Goal: Task Accomplishment & Management: Manage account settings

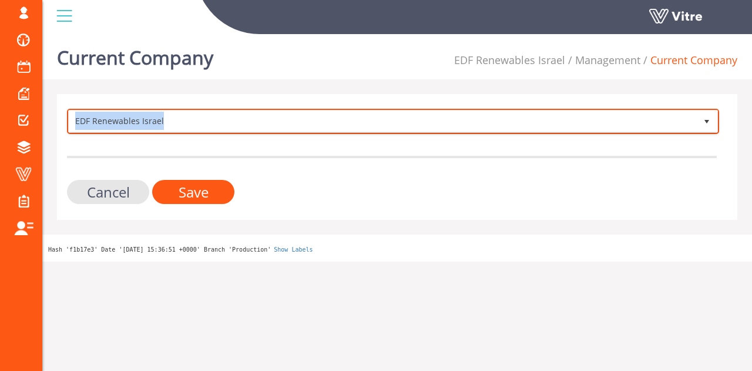
click at [167, 125] on span "EDF Renewables Israel" at bounding box center [382, 120] width 627 height 21
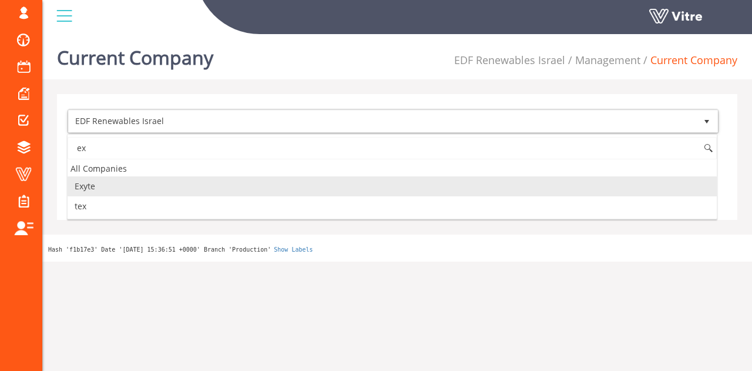
click at [121, 179] on li "Exyte" at bounding box center [392, 186] width 649 height 20
type input "ex"
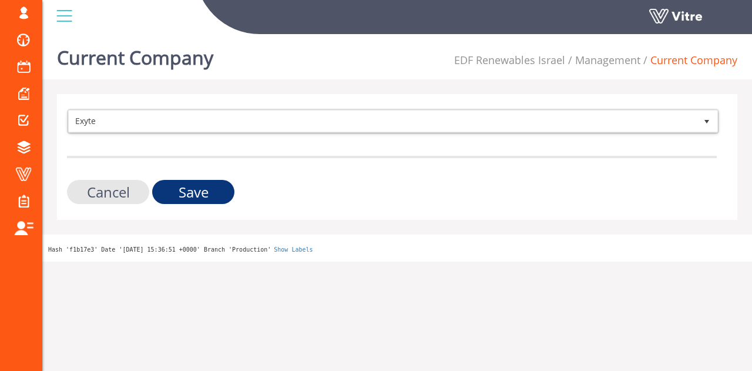
click at [191, 193] on input "Save" at bounding box center [193, 192] width 82 height 24
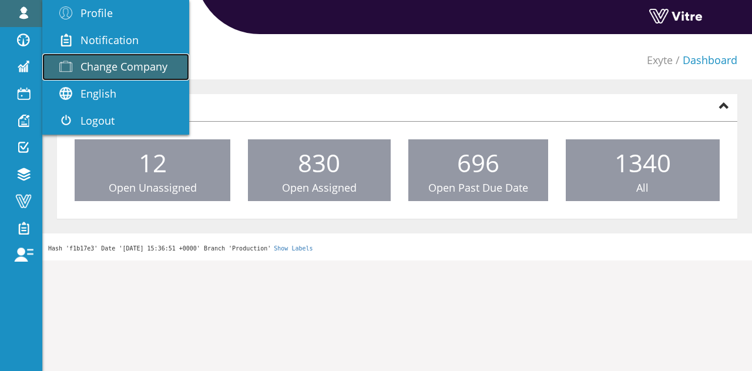
click at [110, 60] on span "Change Company" at bounding box center [123, 66] width 87 height 14
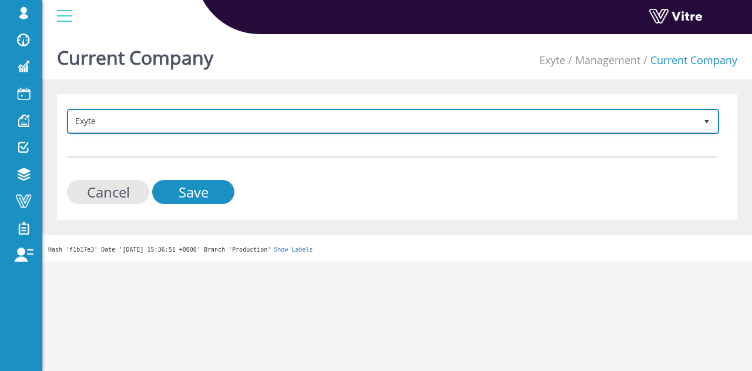
click at [271, 126] on span "Exyte" at bounding box center [382, 120] width 627 height 21
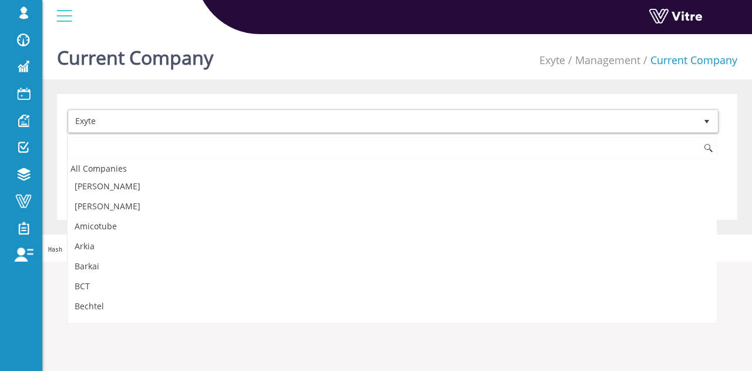
scroll to position [267, 0]
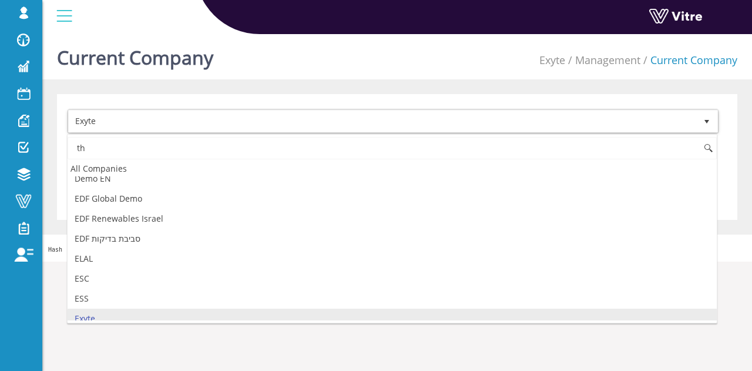
type input "t"
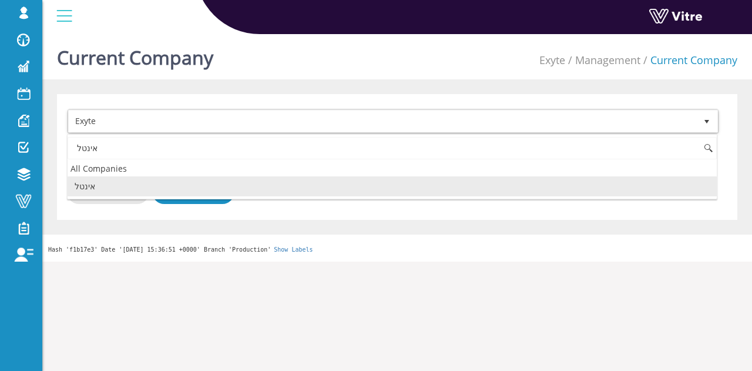
scroll to position [0, 0]
click at [204, 184] on li "אינטל" at bounding box center [392, 186] width 649 height 20
type input "אינטל"
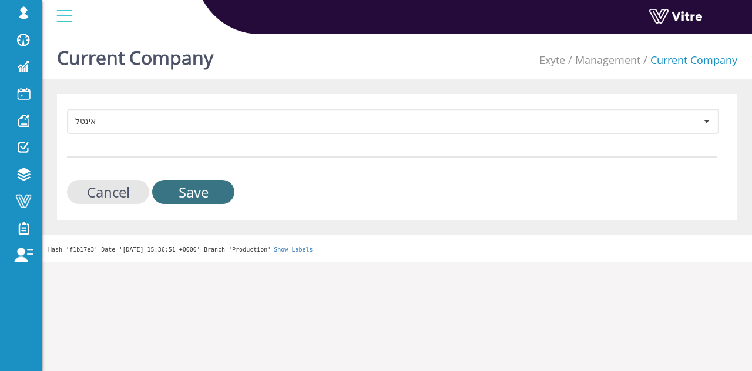
click at [204, 186] on input "Save" at bounding box center [193, 192] width 82 height 24
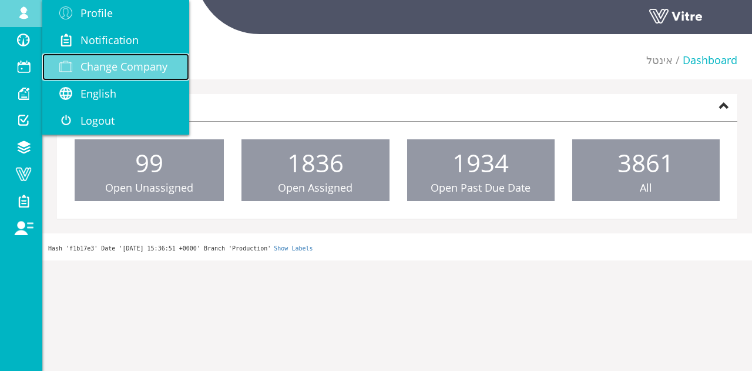
click at [92, 57] on link "Change Company" at bounding box center [115, 66] width 147 height 27
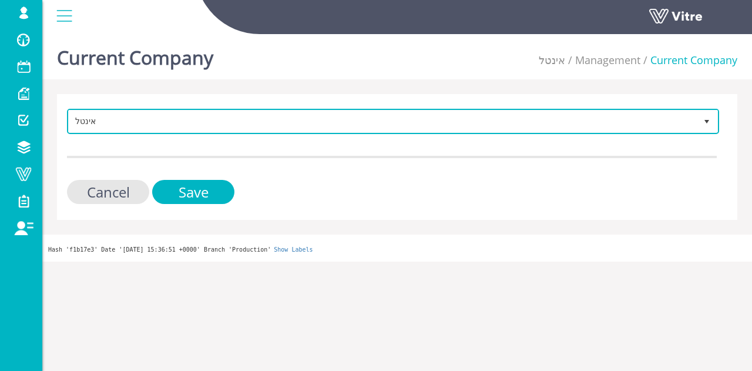
click at [141, 122] on span "אינטל" at bounding box center [382, 120] width 627 height 21
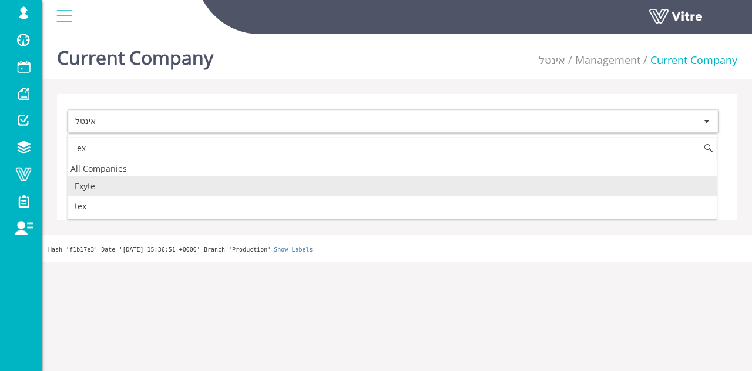
click at [125, 185] on li "Exyte" at bounding box center [392, 186] width 649 height 20
type input "ex"
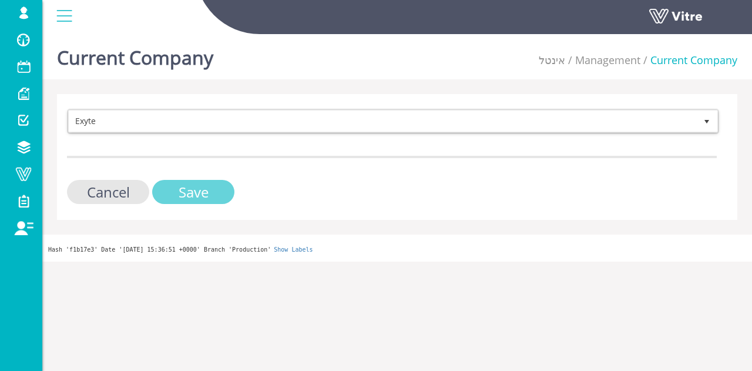
click at [187, 191] on input "Save" at bounding box center [193, 192] width 82 height 24
drag, startPoint x: 185, startPoint y: 182, endPoint x: 119, endPoint y: 170, distance: 67.4
click at [146, 171] on form "Exyte 406 Cancel Save" at bounding box center [391, 156] width 649 height 95
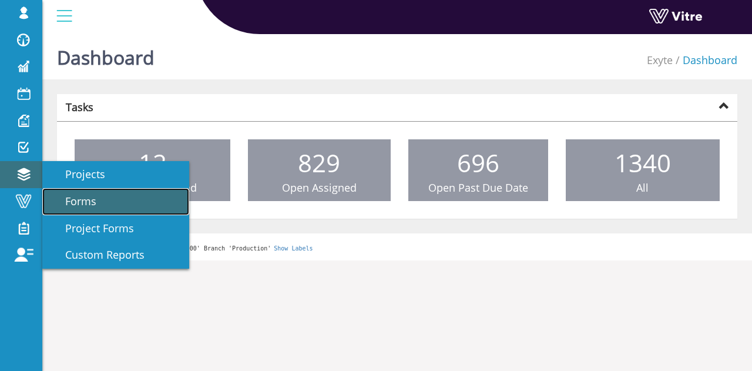
click at [78, 188] on link "Forms" at bounding box center [115, 201] width 147 height 27
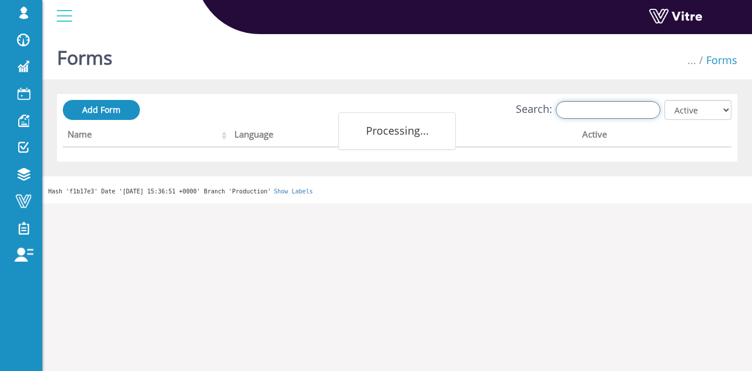
click at [604, 107] on input "Search:" at bounding box center [607, 110] width 105 height 18
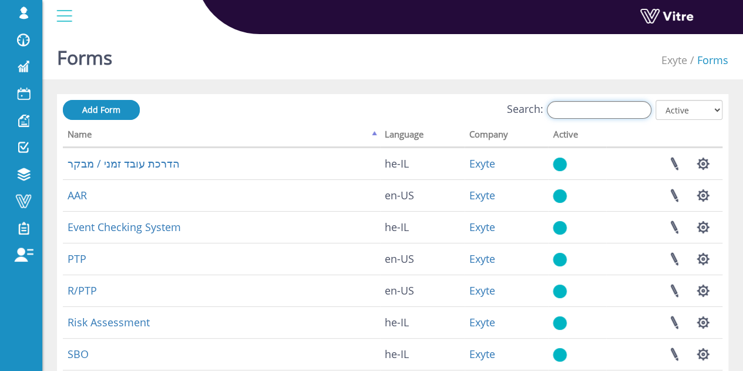
type input "c"
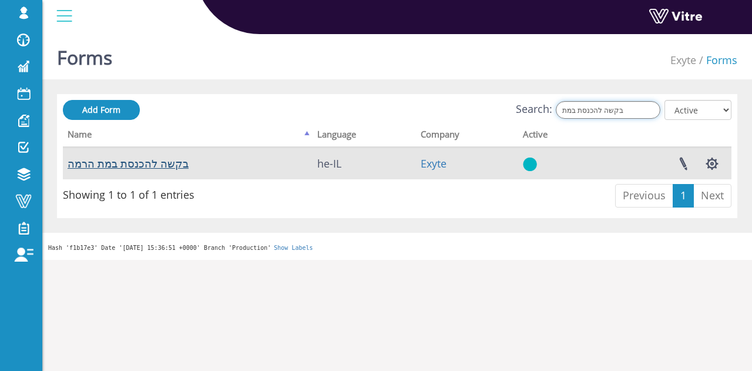
type input "בקשה להכנסת במת"
click at [173, 160] on link "בקשה להכנסת במת הרמה" at bounding box center [128, 163] width 121 height 14
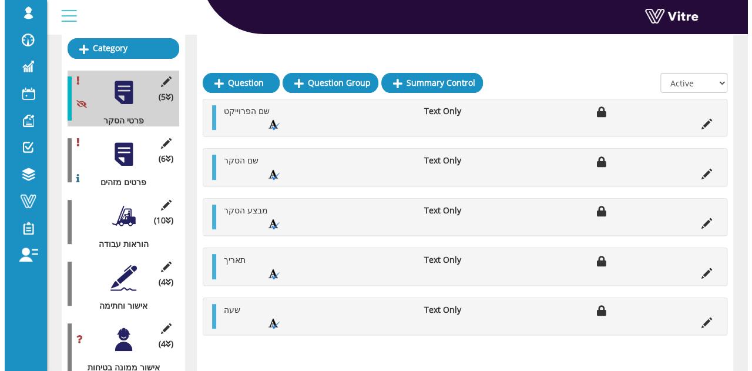
scroll to position [186, 0]
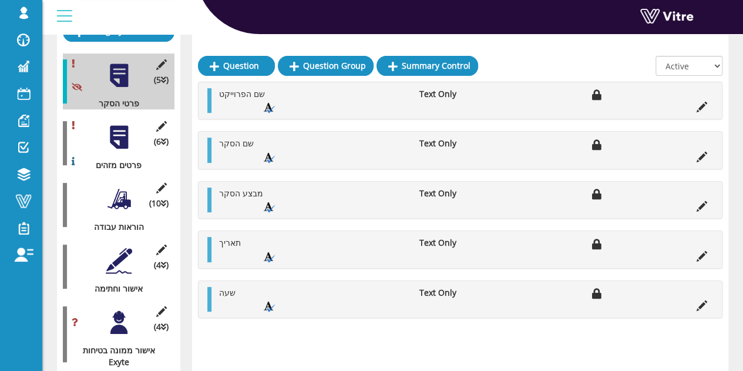
click at [122, 247] on div at bounding box center [119, 260] width 26 height 26
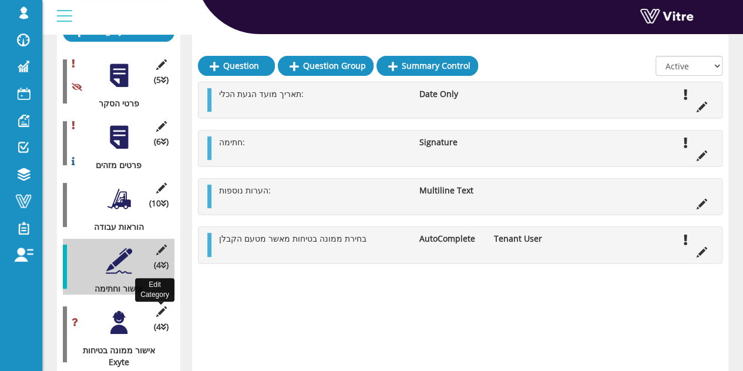
click at [159, 306] on icon at bounding box center [161, 311] width 15 height 11
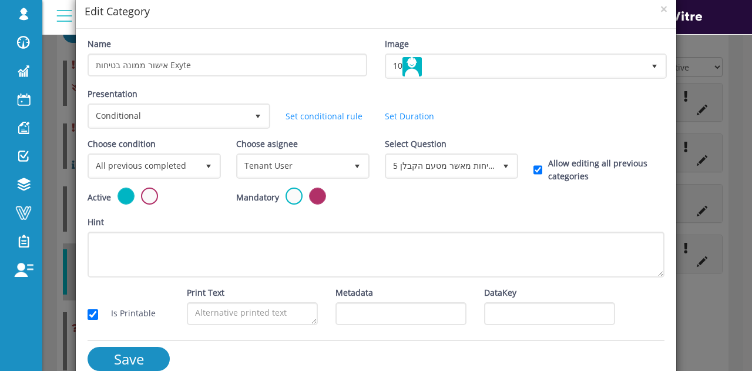
scroll to position [58, 0]
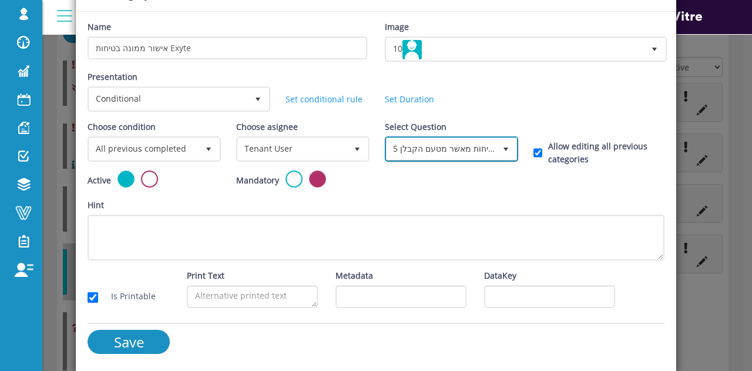
click at [501, 147] on span "select" at bounding box center [505, 148] width 9 height 9
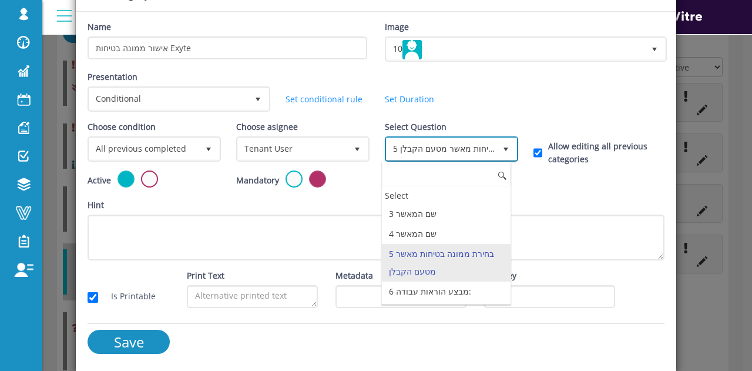
click at [501, 147] on span "select" at bounding box center [505, 148] width 9 height 9
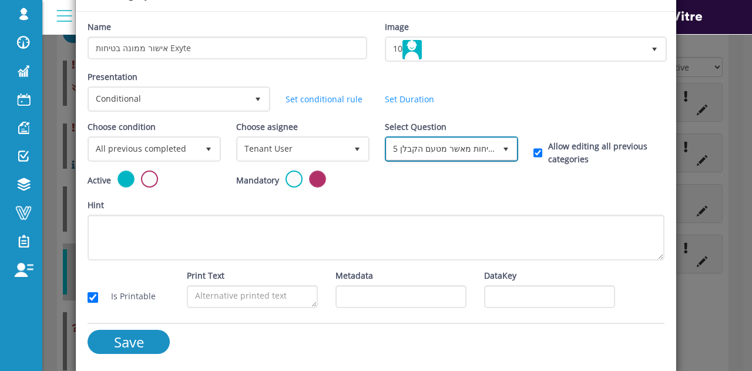
click at [495, 157] on span "select" at bounding box center [505, 148] width 21 height 21
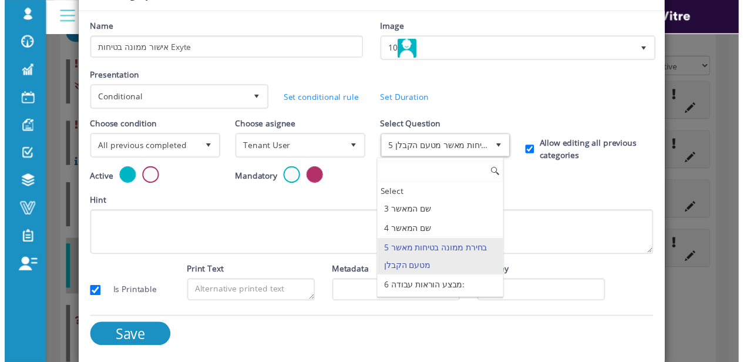
scroll to position [0, 0]
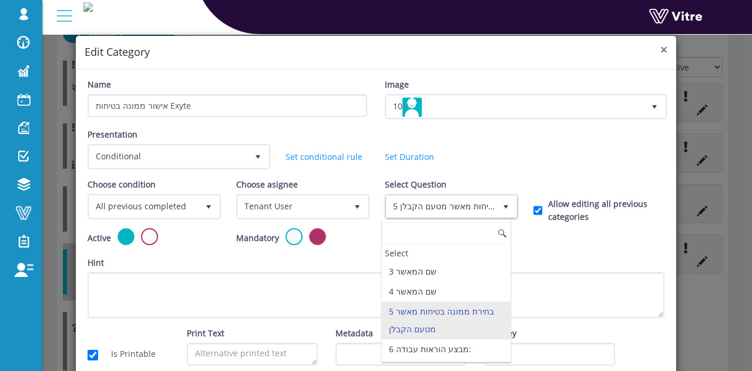
click at [660, 44] on span "×" at bounding box center [663, 49] width 7 height 16
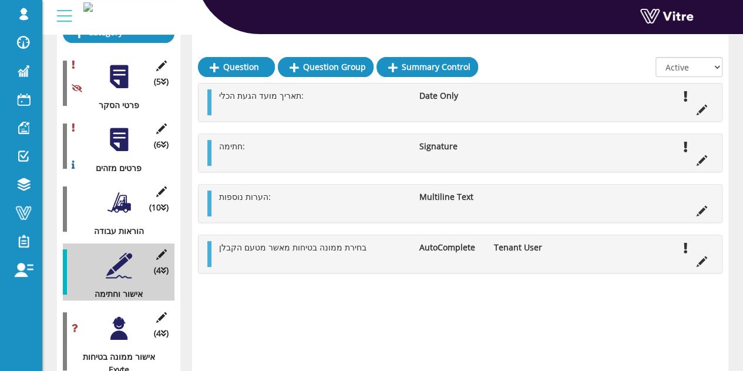
click at [129, 198] on div at bounding box center [119, 202] width 26 height 26
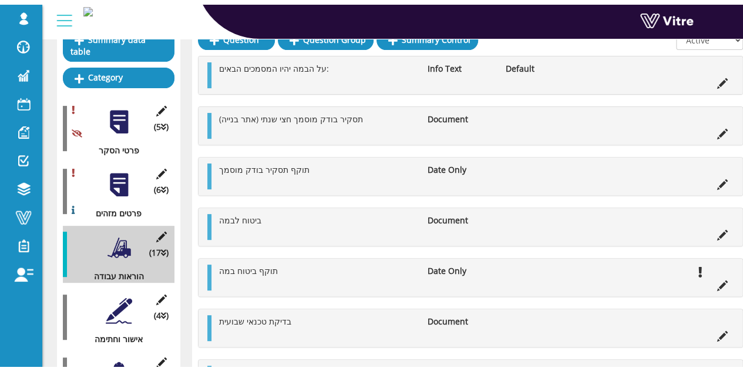
scroll to position [109, 0]
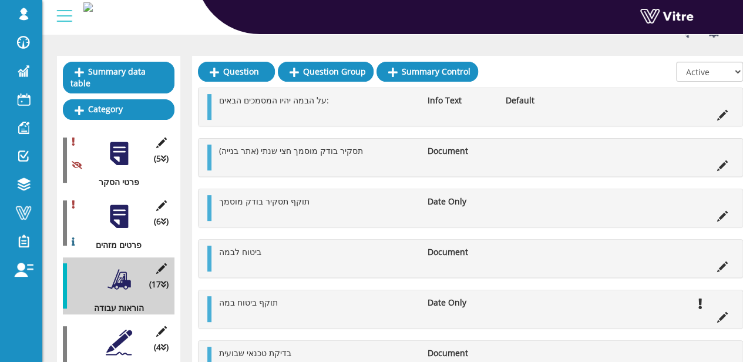
click at [124, 203] on div at bounding box center [119, 216] width 26 height 26
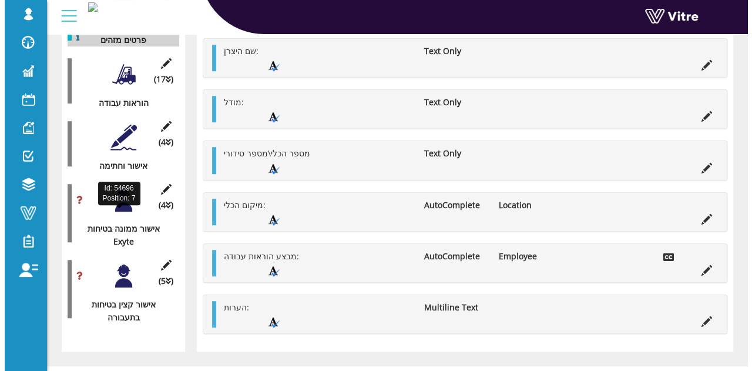
scroll to position [270, 0]
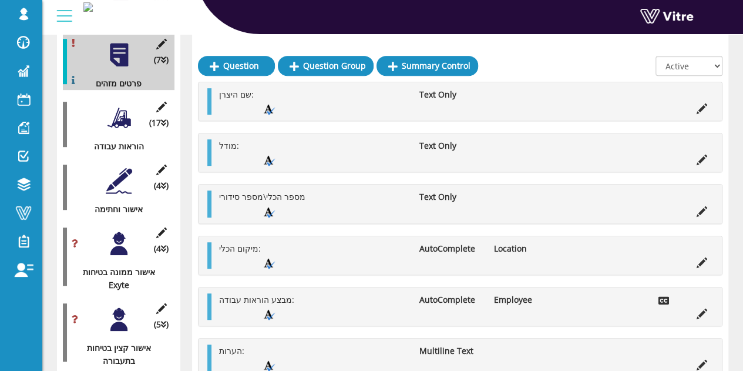
click at [135, 122] on div "(17 ) הוראות עבודה" at bounding box center [119, 124] width 112 height 57
click at [132, 114] on div "(17 ) הוראות עבודה" at bounding box center [119, 124] width 112 height 57
click at [129, 112] on div at bounding box center [119, 118] width 26 height 26
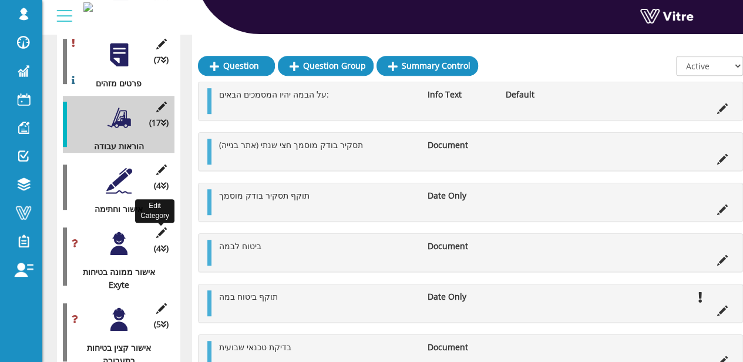
click at [164, 227] on icon at bounding box center [161, 232] width 15 height 11
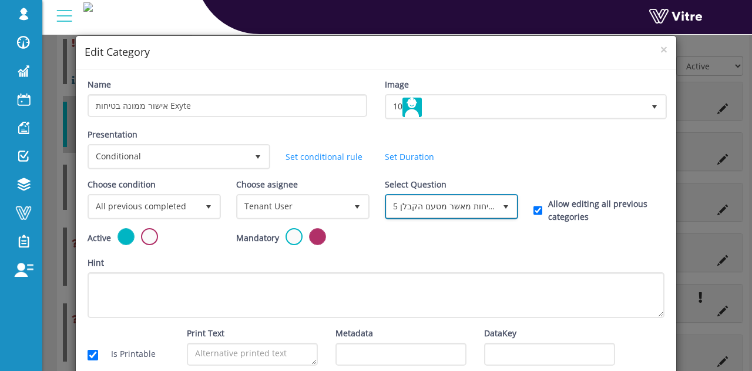
click at [431, 198] on span "5 בחירת ממונה בטיחות מאשר מטעם הקבלן" at bounding box center [440, 206] width 109 height 21
click at [660, 46] on span "×" at bounding box center [663, 49] width 7 height 16
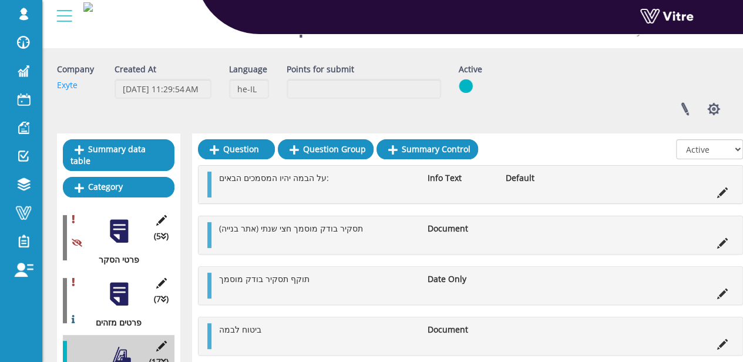
scroll to position [0, 0]
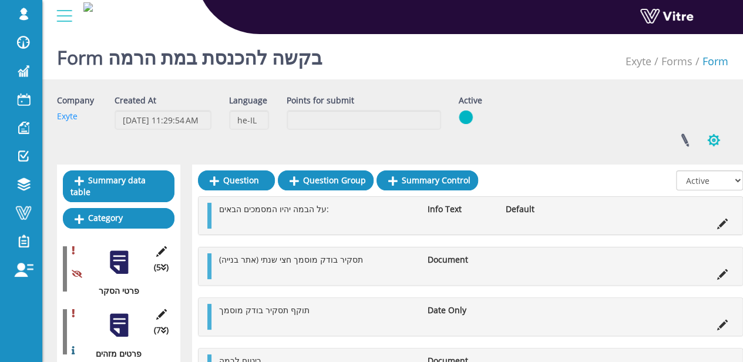
click at [725, 130] on button "button" at bounding box center [713, 139] width 29 height 31
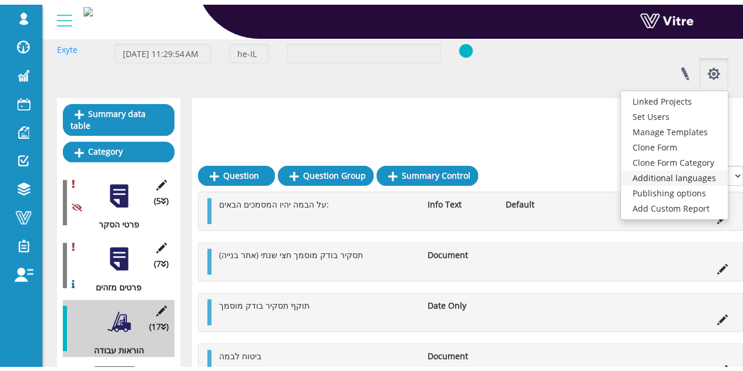
scroll to position [176, 0]
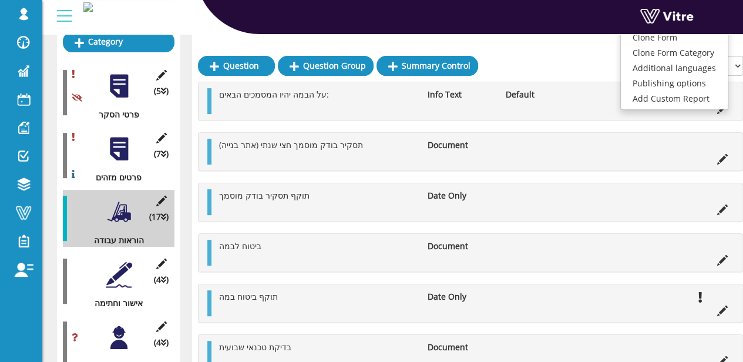
click at [109, 261] on div at bounding box center [119, 274] width 26 height 26
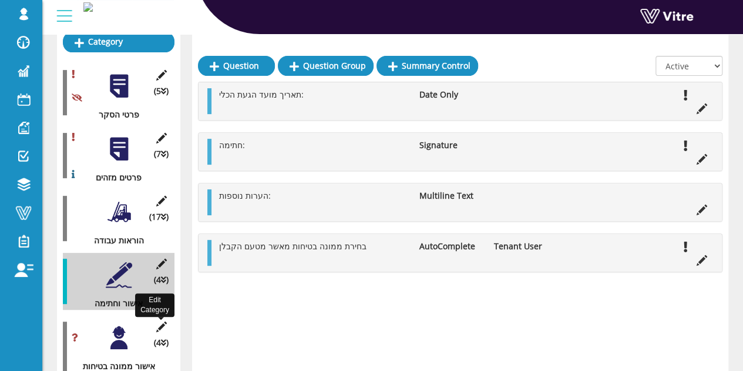
click at [168, 321] on icon at bounding box center [161, 326] width 15 height 11
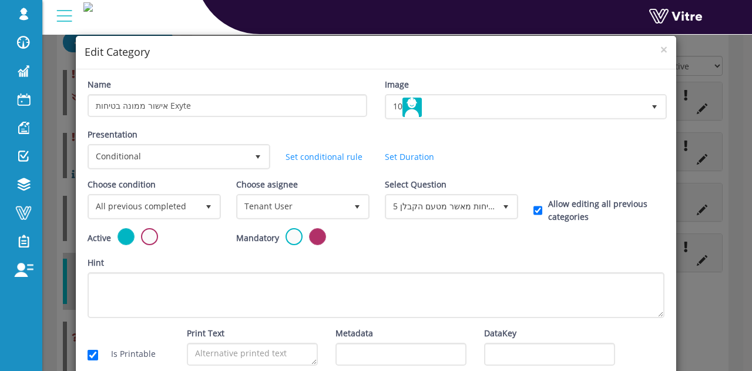
click at [472, 221] on div "Select Question 5 בחירת ממונה בטיחות מאשר מטעם הקבלן 348543" at bounding box center [450, 203] width 149 height 50
click at [476, 209] on span "5 בחירת ממונה בטיחות מאשר מטעם הקבלן" at bounding box center [440, 206] width 109 height 21
click at [660, 48] on span "×" at bounding box center [663, 49] width 7 height 16
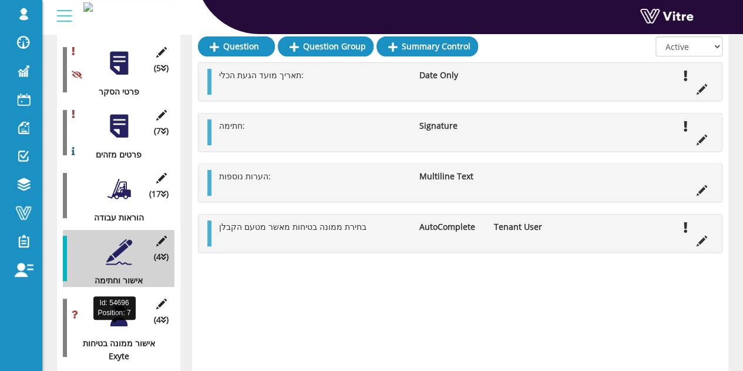
scroll to position [235, 0]
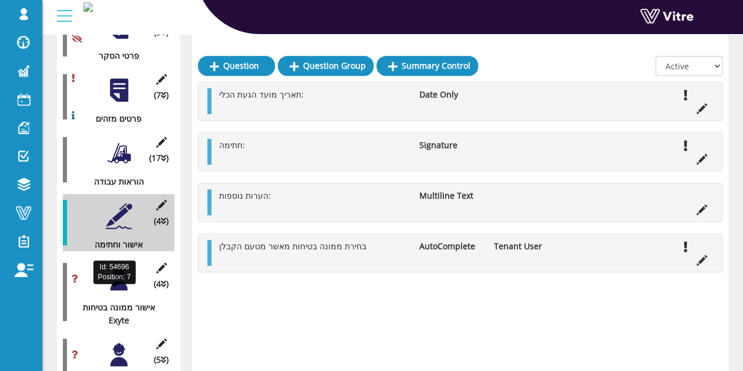
drag, startPoint x: 105, startPoint y: 306, endPoint x: 154, endPoint y: 292, distance: 51.1
click at [154, 301] on div "אישור ממונה בטיחות Exyte" at bounding box center [114, 314] width 103 height 26
copy div "ישור ממונה בטיחות Exyte"
drag, startPoint x: 150, startPoint y: 294, endPoint x: 127, endPoint y: 313, distance: 30.0
click at [127, 313] on div "אישור ממונה בטיחות Exyte" at bounding box center [114, 314] width 103 height 26
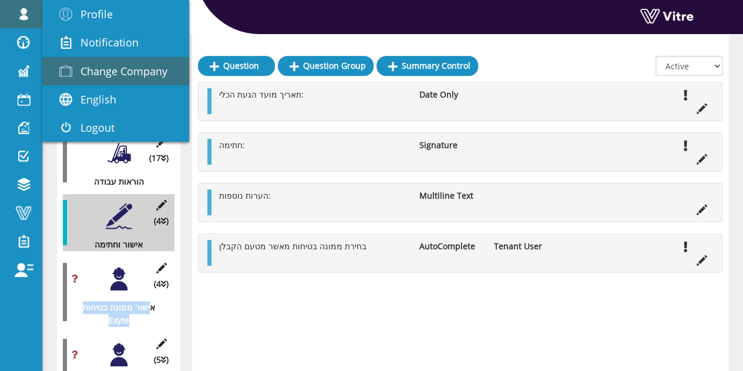
click at [114, 72] on span "Change Company" at bounding box center [123, 71] width 87 height 14
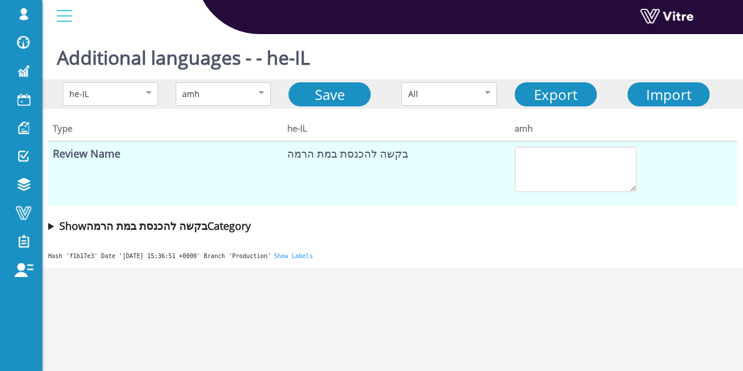
click at [55, 226] on summary "Show בקשה להכנסת במת הרמה Category" at bounding box center [392, 225] width 689 height 16
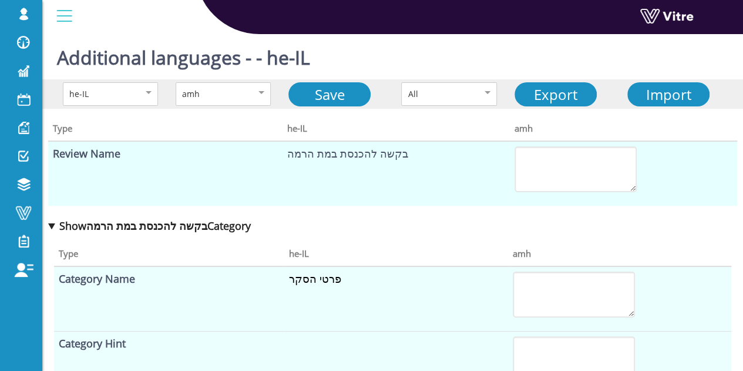
click at [351, 147] on td "בקשה להכנסת במת הרמה" at bounding box center [395, 173] width 227 height 65
copy td "בקשה להכנסת במת הרמה"
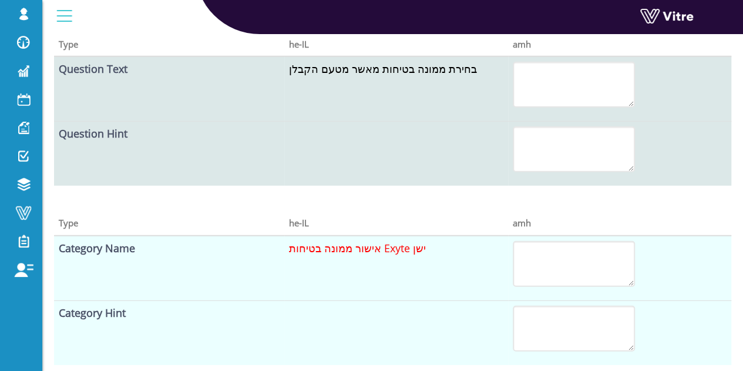
scroll to position [1247, 0]
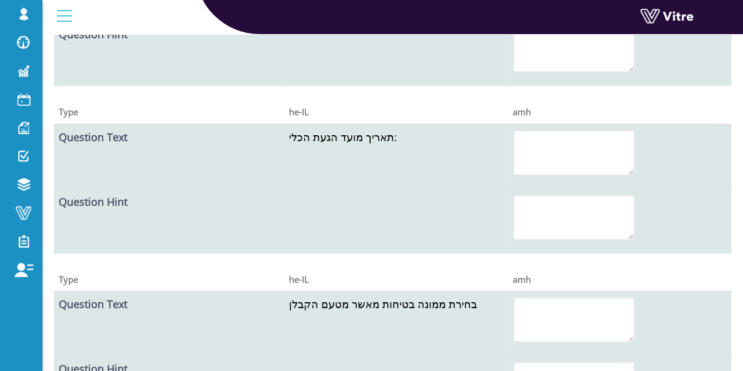
click at [336, 311] on td "בחירת ממונה בטיחות מאשר מטעם הקבלן" at bounding box center [395, 323] width 223 height 65
click at [338, 308] on font "בחירת ממונה בטיחות מאשר מטעם הקבלן" at bounding box center [383, 304] width 188 height 14
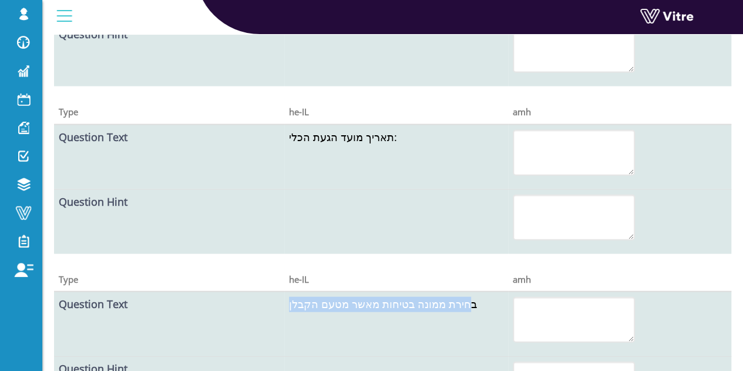
click at [338, 308] on font "בחירת ממונה בטיחות מאשר מטעם הקבלן" at bounding box center [383, 304] width 188 height 14
copy font "בחירת ממונה בטיחות מאשר מטעם הקבלן"
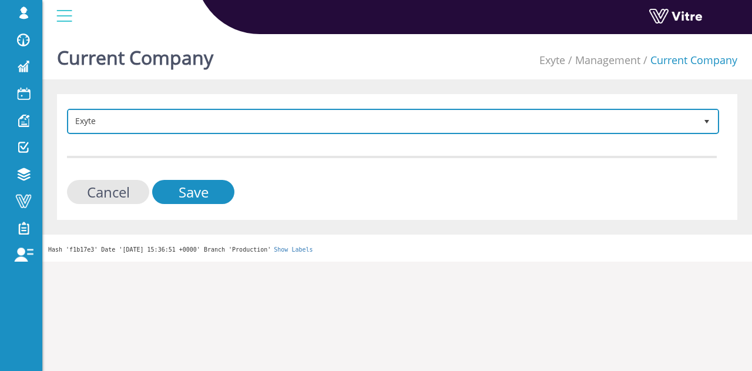
click at [191, 125] on span "Exyte" at bounding box center [382, 120] width 627 height 21
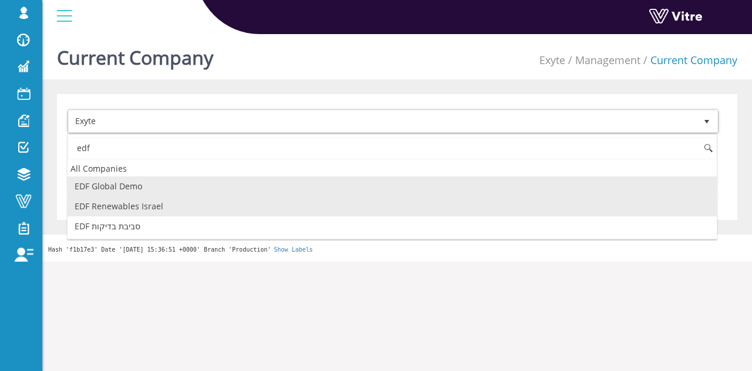
click at [147, 211] on li "EDF Renewables Israel" at bounding box center [392, 206] width 649 height 20
type input "edf"
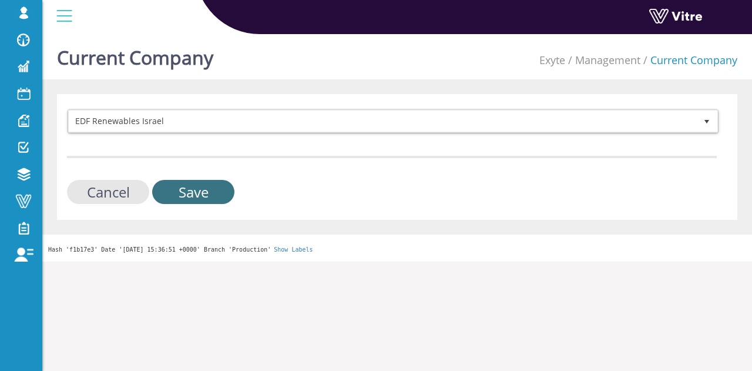
click at [177, 203] on input "Save" at bounding box center [193, 192] width 82 height 24
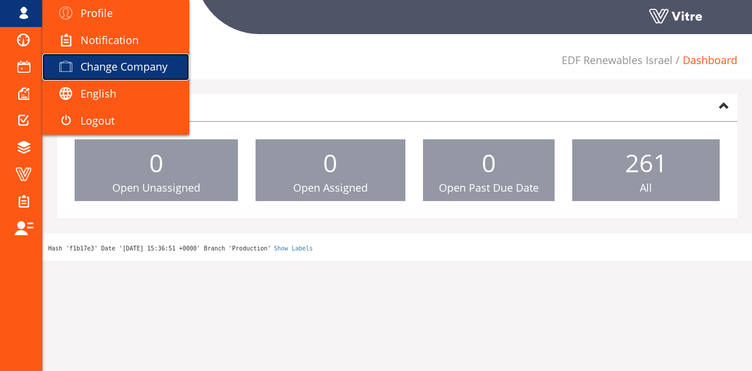
click at [115, 68] on span "Change Company" at bounding box center [123, 66] width 87 height 14
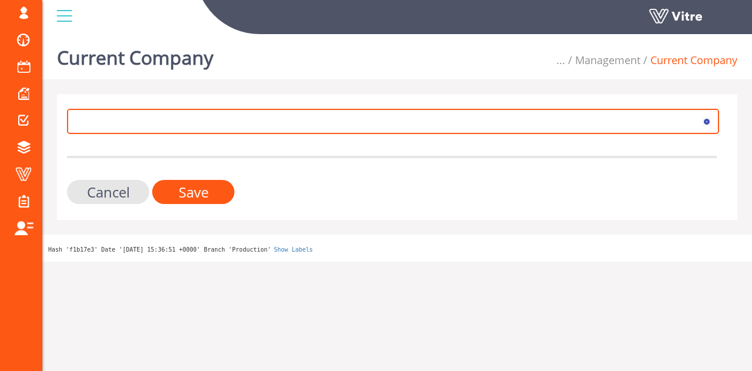
click at [375, 117] on span at bounding box center [382, 120] width 627 height 21
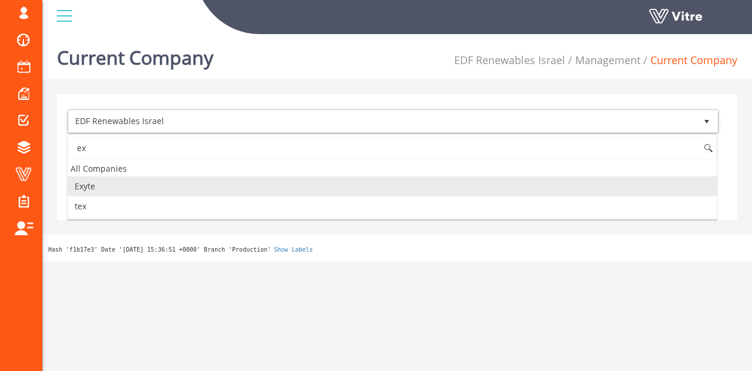
click at [106, 181] on li "Exyte" at bounding box center [392, 186] width 649 height 20
type input "ex"
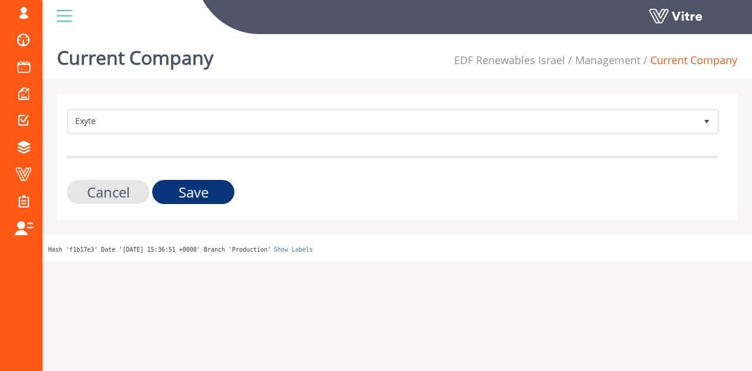
click at [170, 185] on input "Save" at bounding box center [193, 192] width 82 height 24
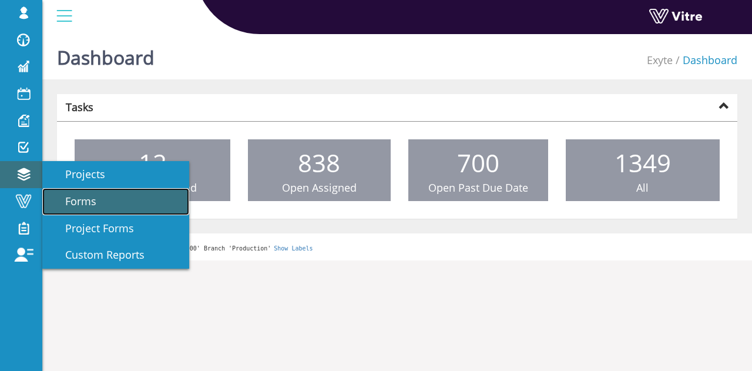
click at [89, 199] on span "Forms" at bounding box center [73, 201] width 45 height 14
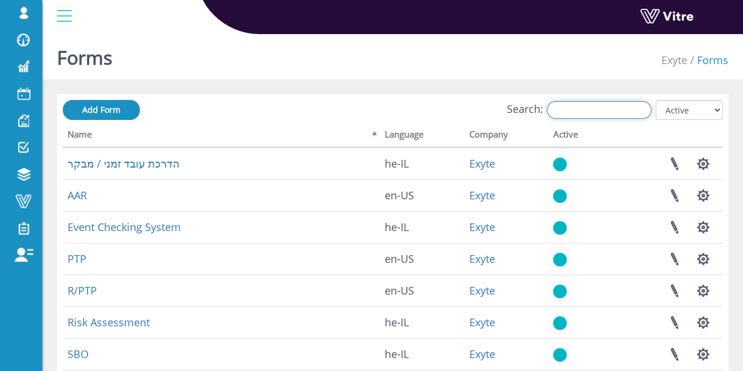
click at [628, 116] on input "Search:" at bounding box center [599, 110] width 105 height 18
paste input "בקשה להכנסת במת הרמה"
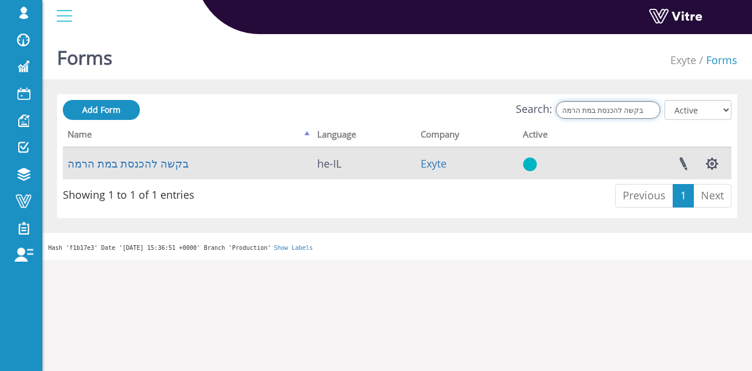
type input "בקשה להכנסת במת הרמה"
click at [179, 166] on td "בקשה להכנסת במת הרמה" at bounding box center [188, 163] width 250 height 32
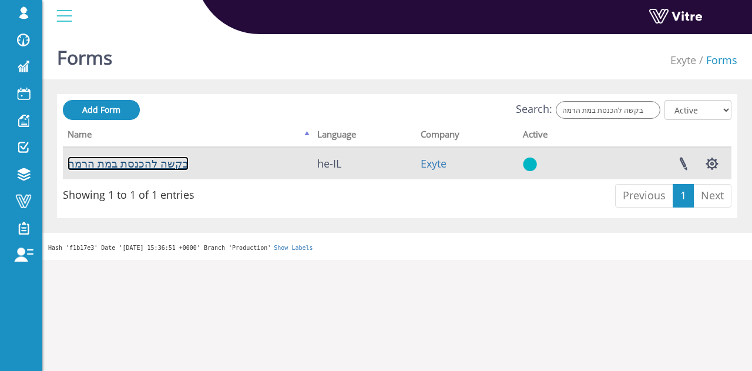
click at [175, 166] on link "בקשה להכנסת במת הרמה" at bounding box center [128, 163] width 121 height 14
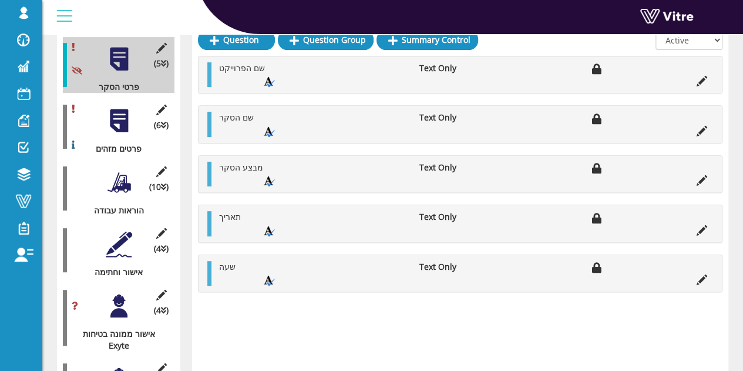
scroll to position [300, 0]
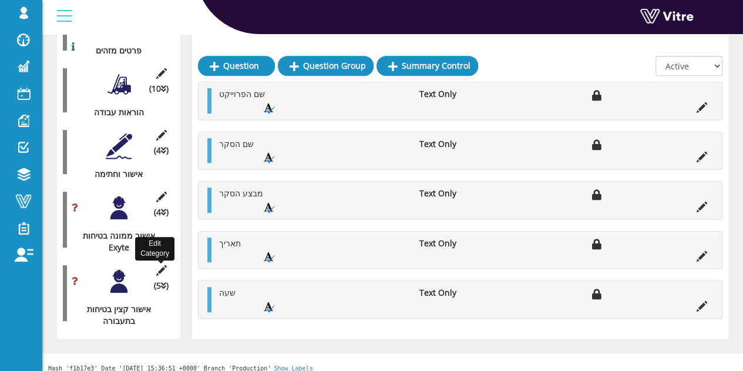
click at [164, 265] on icon at bounding box center [161, 270] width 15 height 11
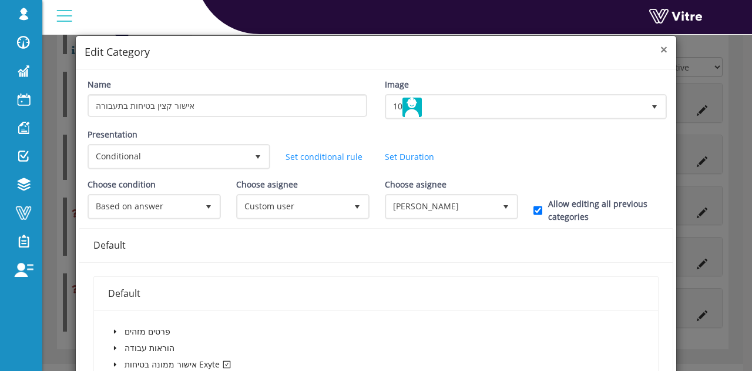
click at [660, 50] on span "×" at bounding box center [663, 49] width 7 height 16
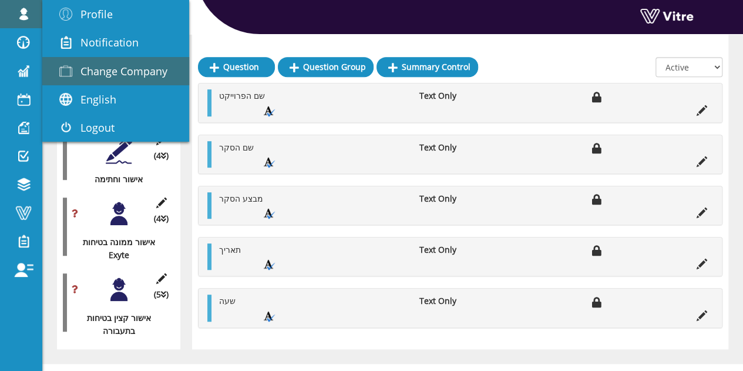
click at [96, 80] on link "Change Company" at bounding box center [115, 71] width 147 height 28
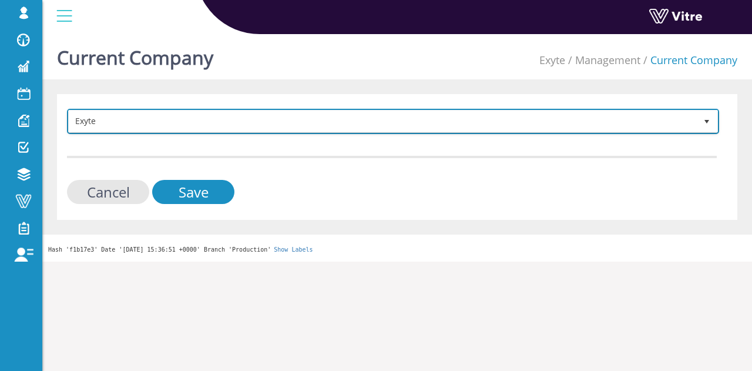
click at [189, 125] on span "Exyte" at bounding box center [382, 120] width 627 height 21
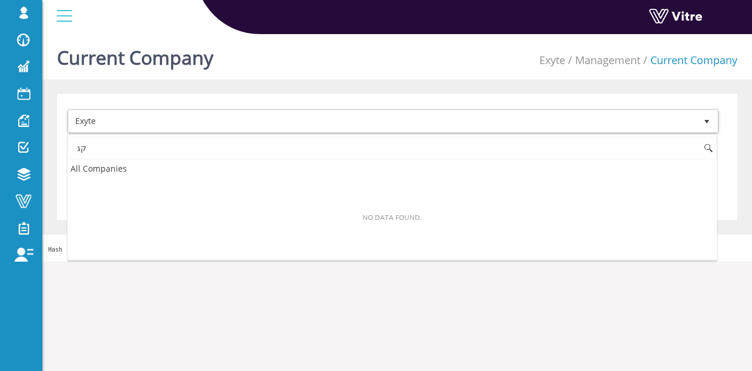
type input "ק"
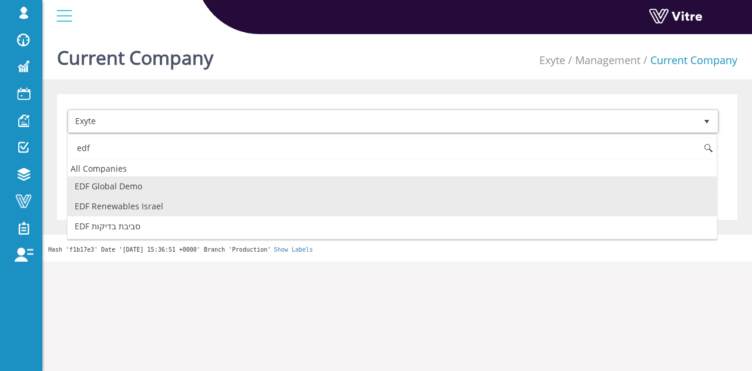
click at [130, 203] on li "EDF Renewables Israel" at bounding box center [392, 206] width 649 height 20
type input "edf"
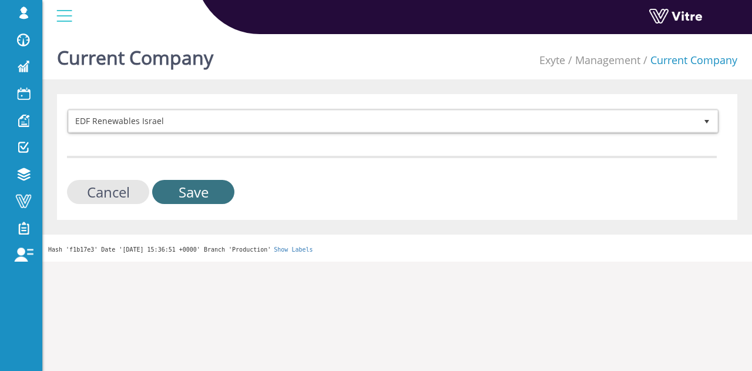
click at [196, 183] on input "Save" at bounding box center [193, 192] width 82 height 24
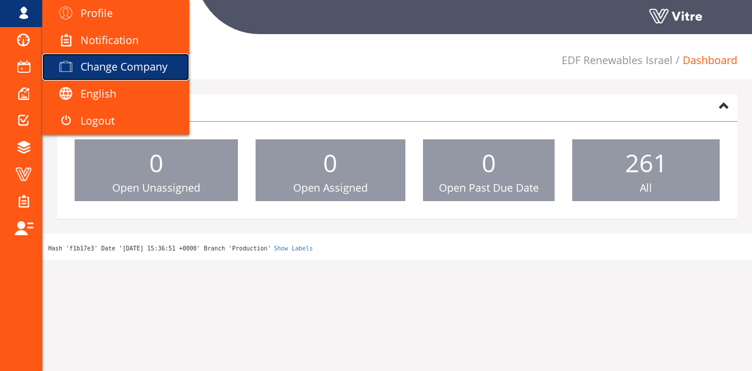
click at [105, 70] on span "Change Company" at bounding box center [123, 66] width 87 height 14
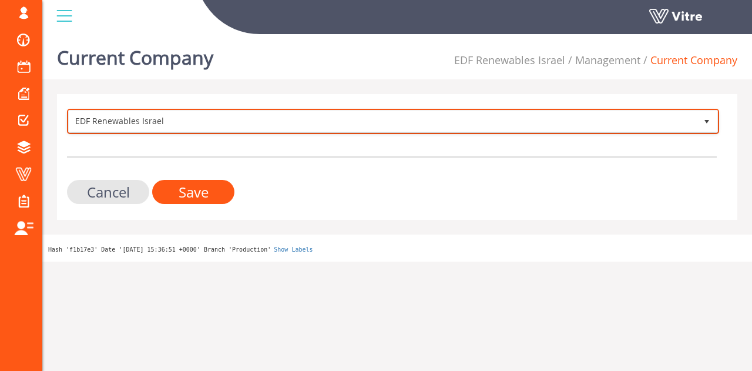
click at [158, 116] on span "EDF Renewables Israel" at bounding box center [382, 120] width 627 height 21
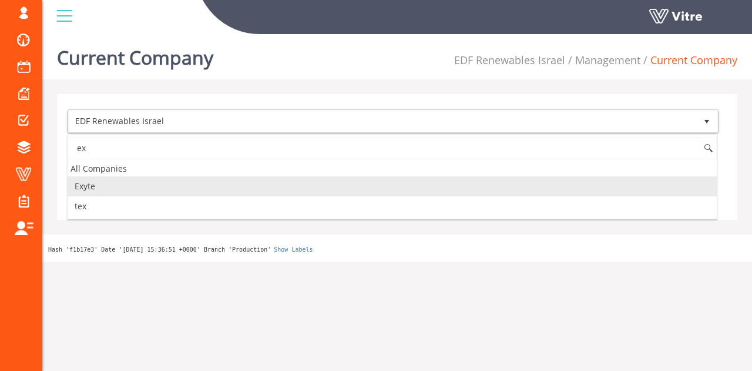
click at [126, 188] on li "Exyte" at bounding box center [392, 186] width 649 height 20
type input "ex"
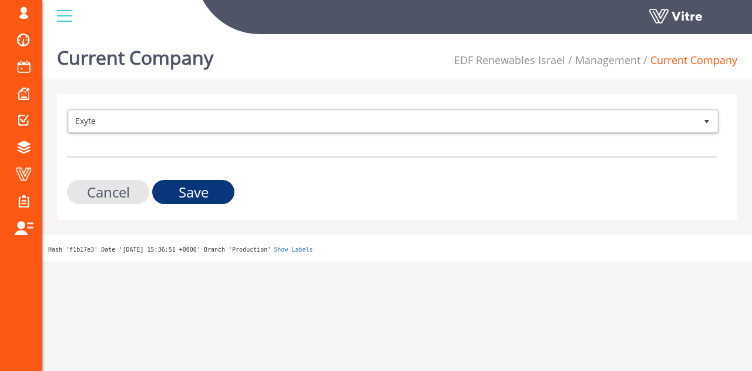
click at [166, 188] on input "Save" at bounding box center [193, 192] width 82 height 24
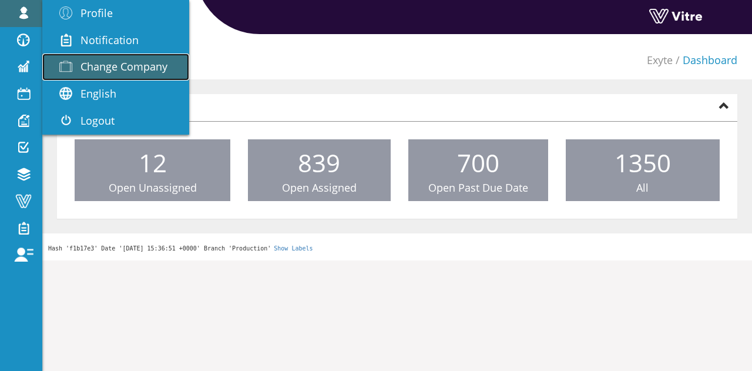
click at [90, 69] on span "Change Company" at bounding box center [123, 66] width 87 height 14
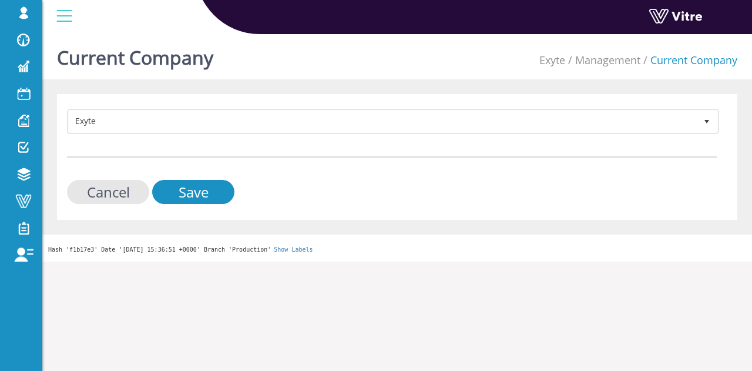
click at [234, 134] on form "Exyte 406 Cancel Save" at bounding box center [391, 156] width 649 height 95
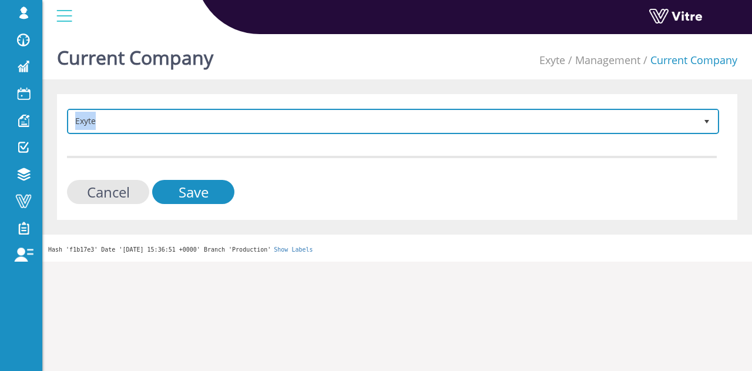
click at [234, 133] on span "Exyte 406" at bounding box center [393, 121] width 652 height 25
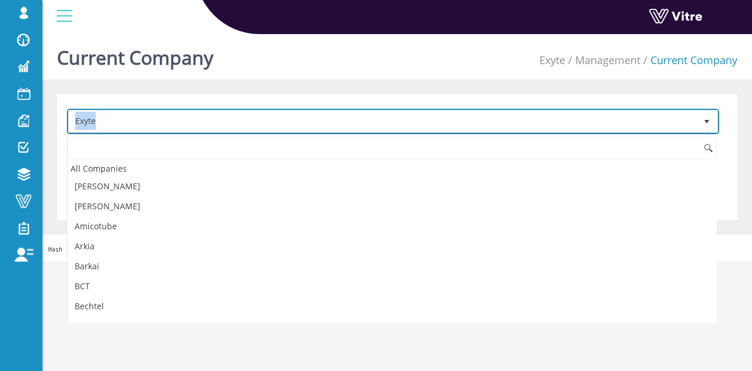
scroll to position [267, 0]
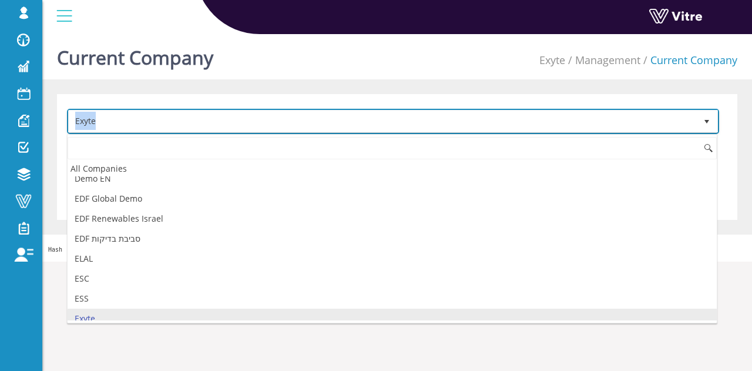
click at [234, 133] on span "Exyte 406" at bounding box center [393, 121] width 652 height 25
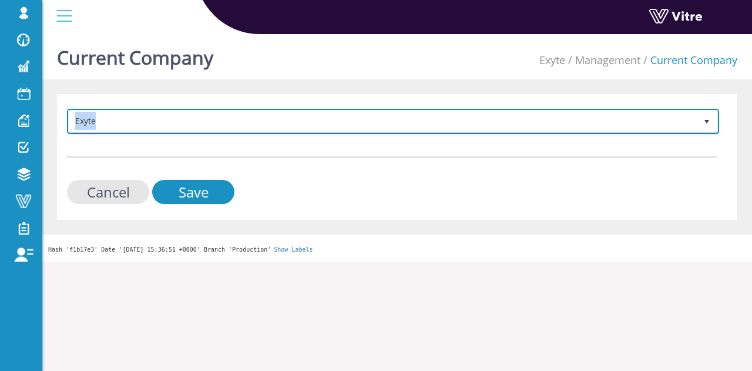
click at [234, 132] on span "Exyte 406" at bounding box center [393, 121] width 652 height 25
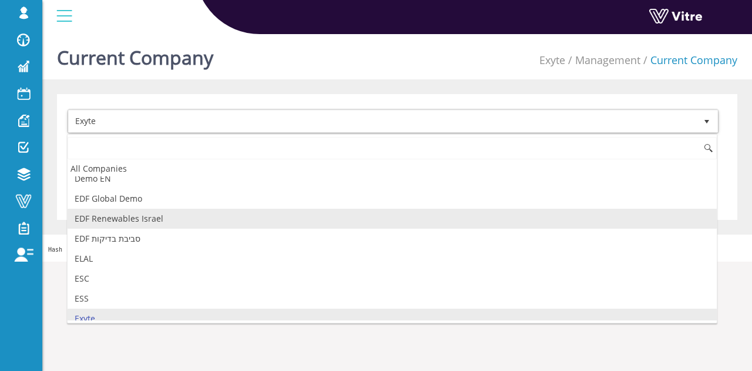
click at [180, 214] on li "EDF Renewables Israel" at bounding box center [392, 218] width 649 height 20
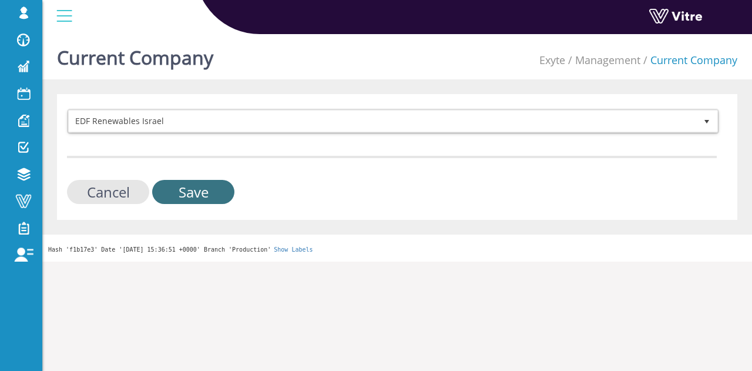
click at [222, 197] on input "Save" at bounding box center [193, 192] width 82 height 24
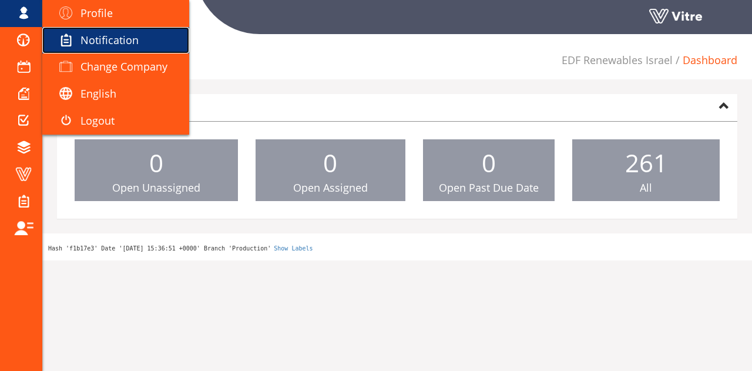
click at [119, 50] on link "Notification" at bounding box center [115, 40] width 147 height 27
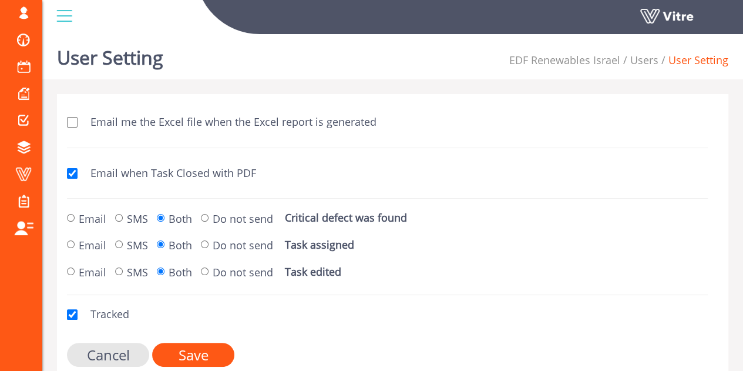
scroll to position [52, 0]
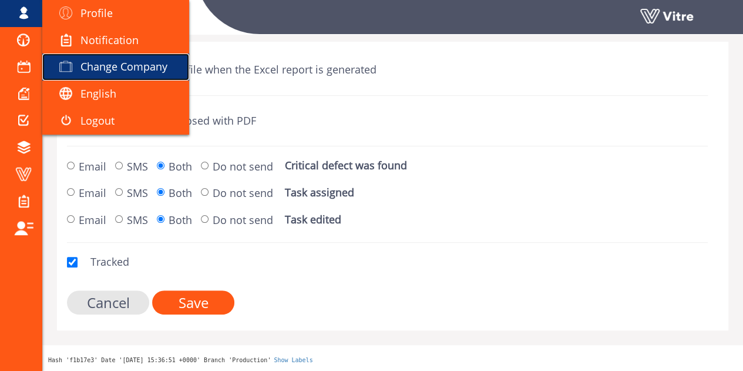
click at [104, 57] on link "Change Company" at bounding box center [115, 66] width 147 height 27
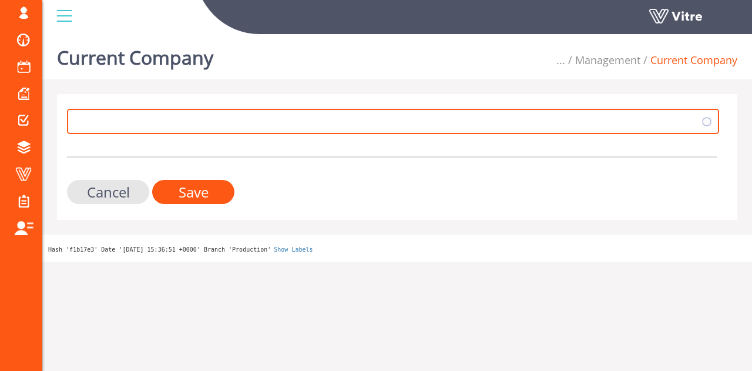
click at [206, 109] on span "269" at bounding box center [393, 121] width 652 height 25
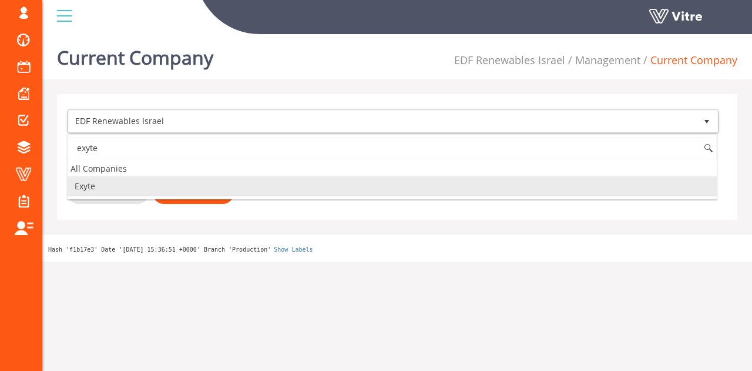
click at [150, 185] on li "Exyte" at bounding box center [392, 186] width 649 height 20
type input "exyte"
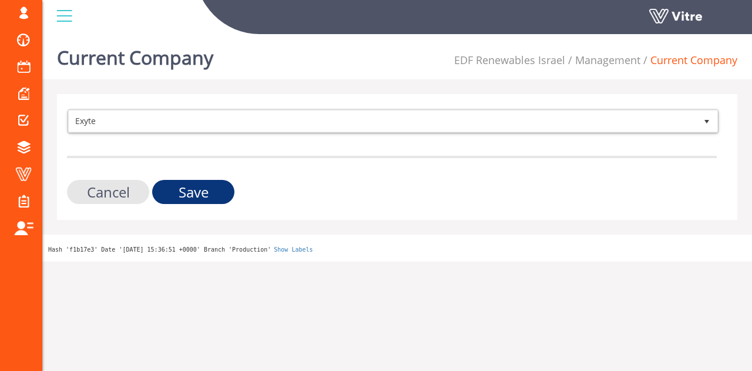
click at [174, 188] on input "Save" at bounding box center [193, 192] width 82 height 24
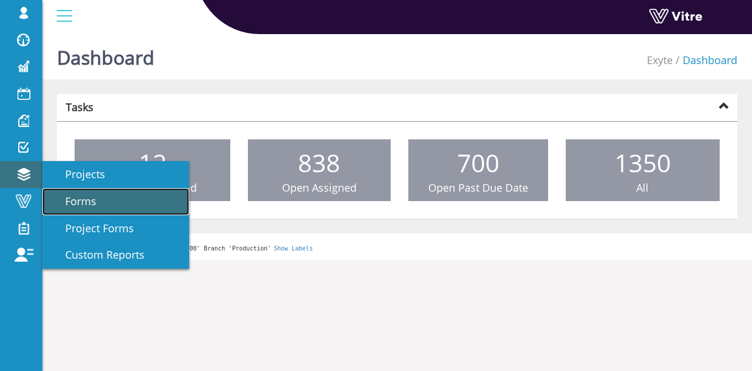
click at [68, 197] on span "Forms" at bounding box center [73, 201] width 45 height 14
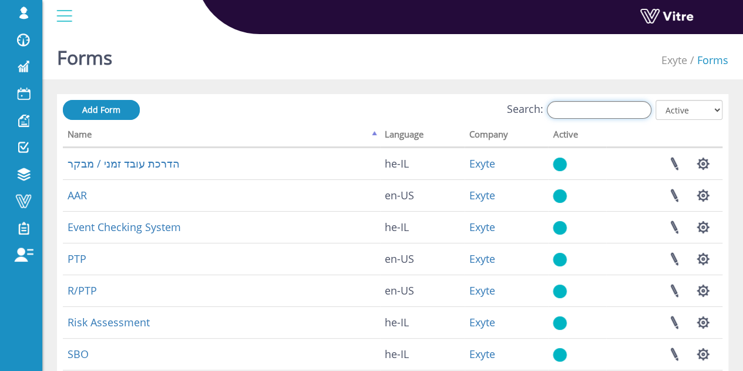
click at [605, 116] on input "Search:" at bounding box center [599, 110] width 105 height 18
paste input "בקשה להכנסת במת הרמה"
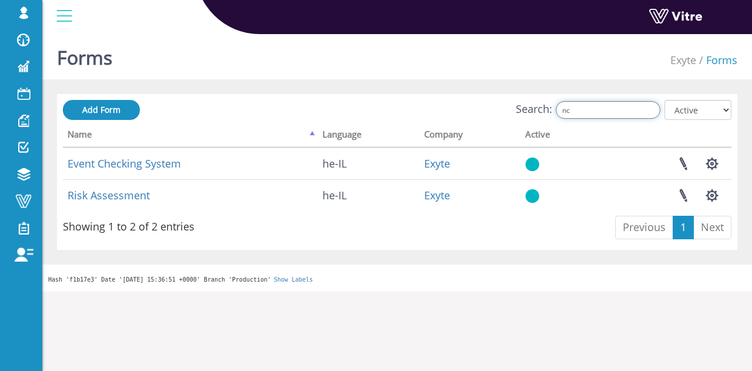
type input "n"
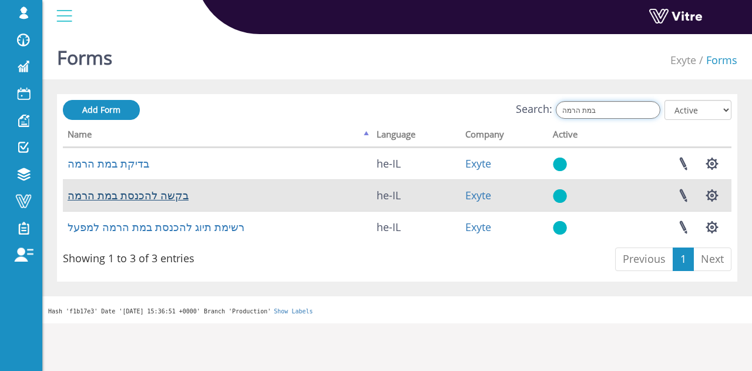
type input "במת הרמה"
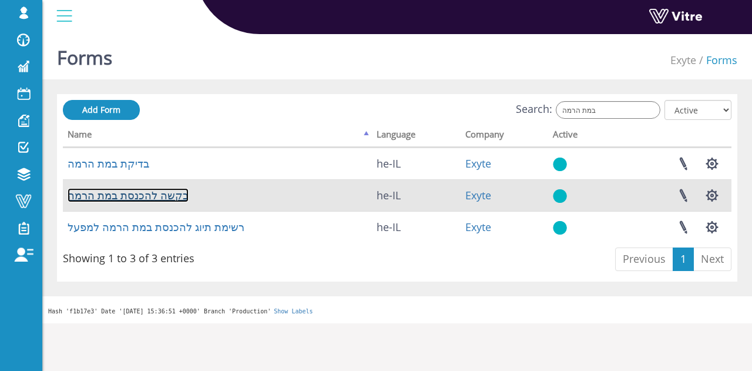
drag, startPoint x: 174, startPoint y: 197, endPoint x: 179, endPoint y: 190, distance: 8.5
click at [174, 197] on link "בקשה להכנסת במת הרמה" at bounding box center [128, 195] width 121 height 14
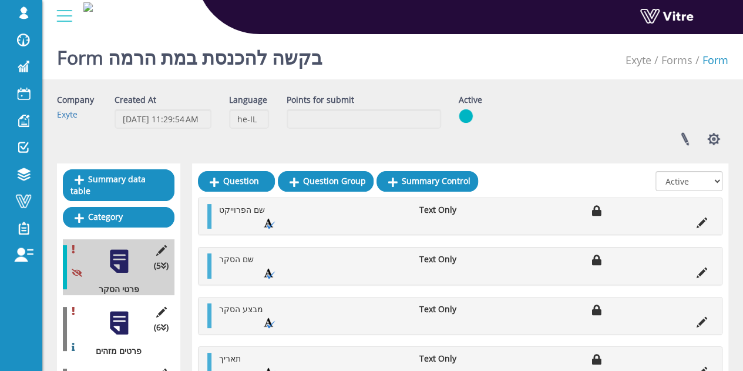
scroll to position [297, 0]
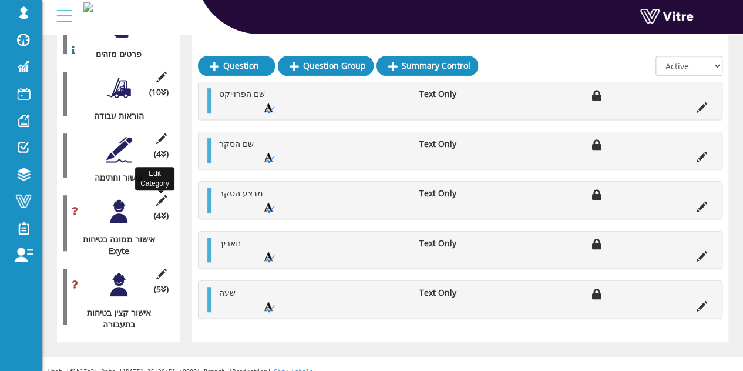
click at [164, 195] on icon at bounding box center [161, 200] width 15 height 11
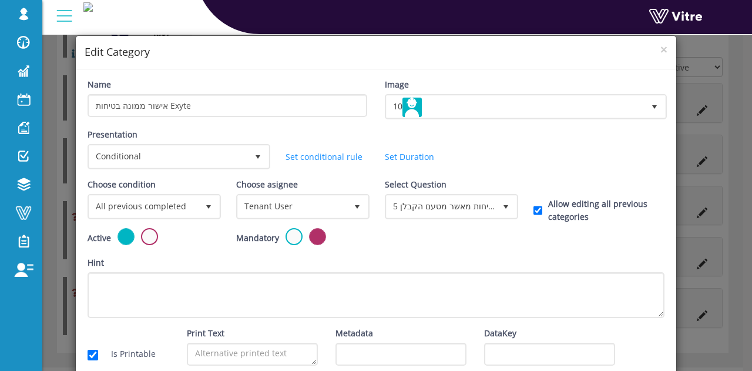
click at [508, 192] on div "Select Question 5 בחירת ממונה בטיחות מאשר מטעם הקבלן 348543" at bounding box center [450, 198] width 131 height 41
click at [505, 198] on span "select" at bounding box center [505, 206] width 21 height 21
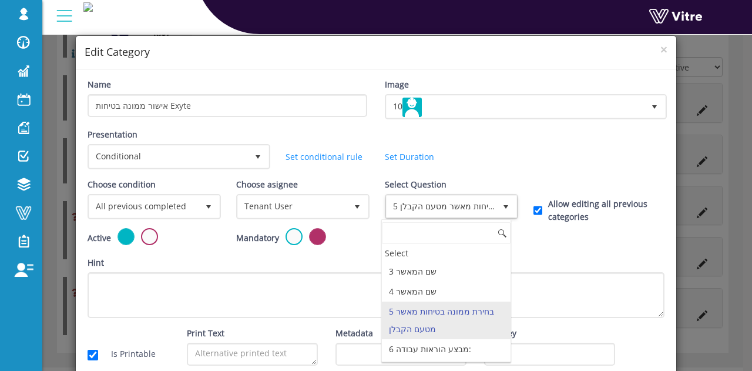
click at [574, 129] on div "Presentation Conditional 5 Set Duration Minutes 0 Set conditional rule Set Dura…" at bounding box center [376, 153] width 594 height 50
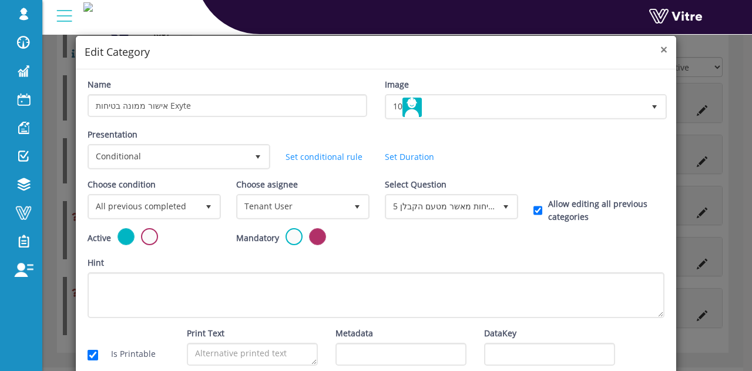
click at [660, 50] on span "×" at bounding box center [663, 49] width 7 height 16
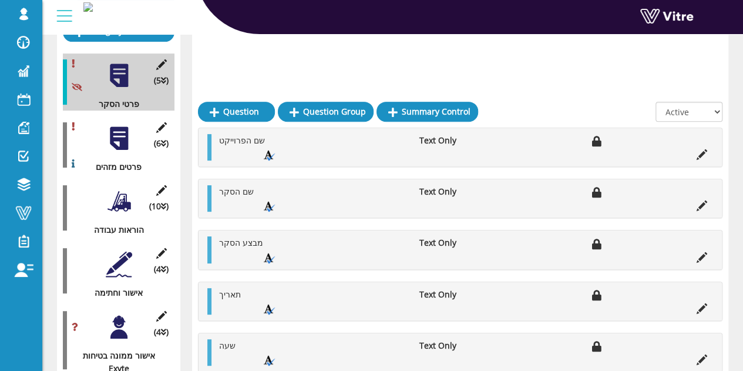
scroll to position [258, 0]
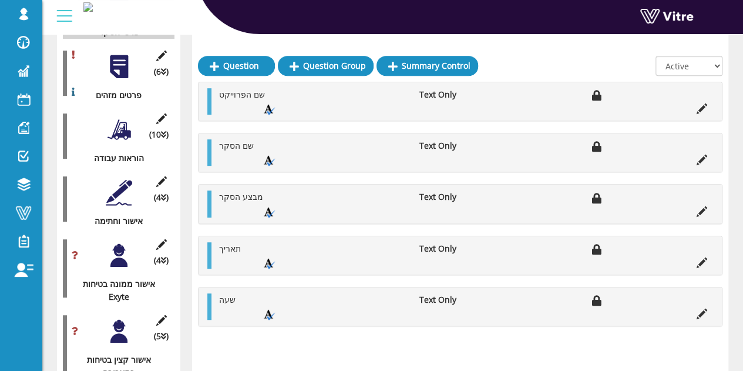
click at [120, 179] on div at bounding box center [119, 192] width 26 height 26
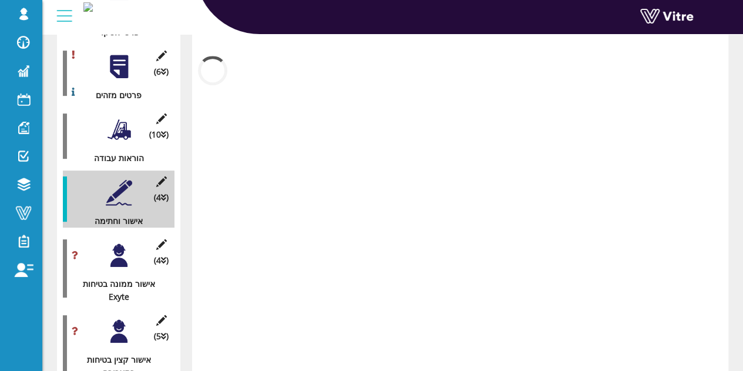
click at [120, 179] on div at bounding box center [119, 192] width 26 height 26
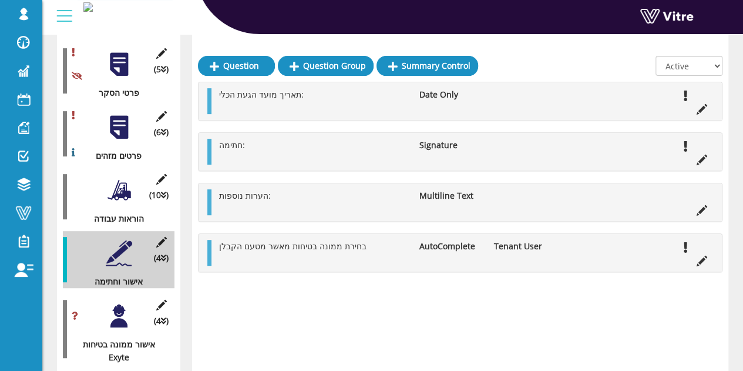
scroll to position [195, 0]
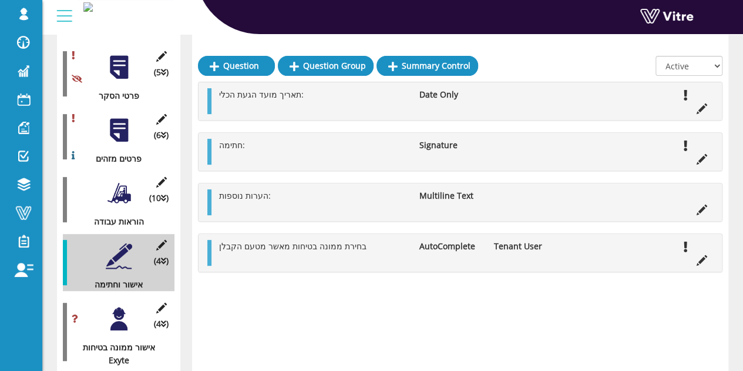
click at [117, 123] on div at bounding box center [119, 130] width 26 height 26
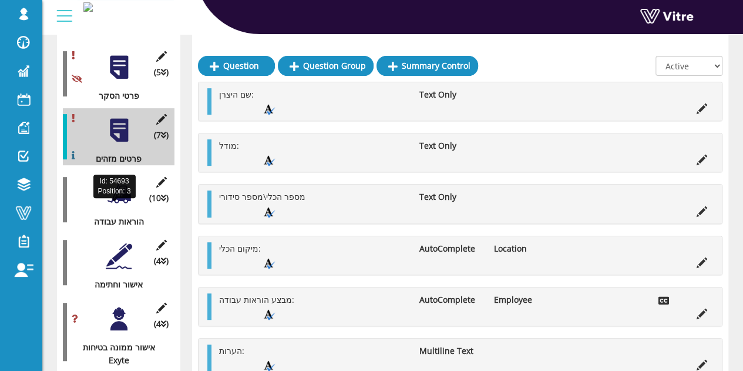
click at [106, 215] on div "הוראות עבודה" at bounding box center [114, 221] width 103 height 13
click at [108, 194] on div "(10 ) הוראות עבודה" at bounding box center [119, 199] width 112 height 57
click at [118, 171] on div "(10 ) הוראות עבודה" at bounding box center [119, 199] width 112 height 57
drag, startPoint x: 117, startPoint y: 173, endPoint x: 216, endPoint y: 304, distance: 164.3
click at [216, 304] on div "Summary data table Category (5 ) פרטי הסקר (7 ) פרטים מזהים (10 ) הוראות עבודה …" at bounding box center [392, 211] width 671 height 484
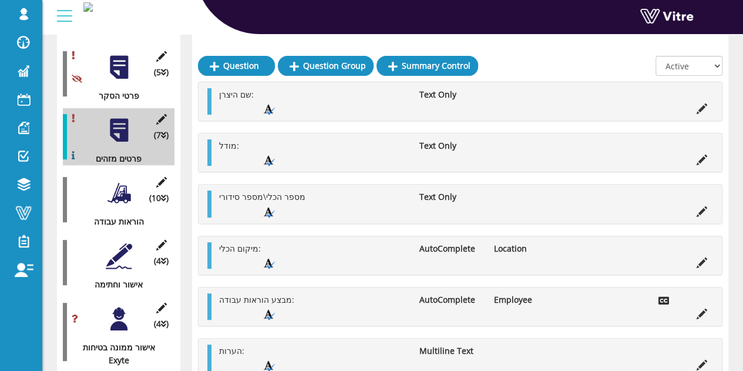
drag, startPoint x: 120, startPoint y: 185, endPoint x: 124, endPoint y: 194, distance: 10.5
click at [110, 243] on div at bounding box center [119, 256] width 26 height 26
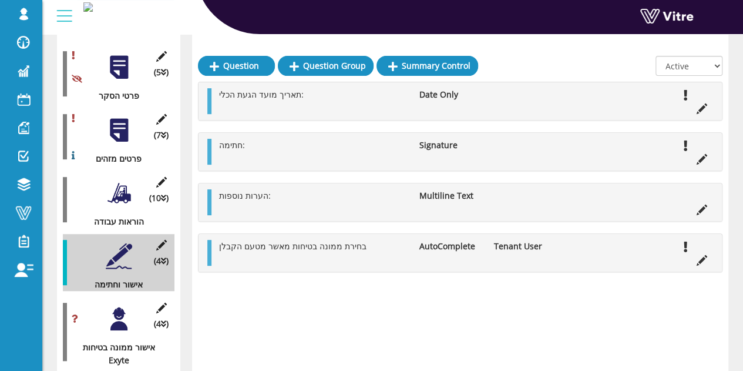
click at [700, 268] on div "בחירת ממונה בטיחות מאשר מטעם הקבלן AutoComplete Tenant User" at bounding box center [459, 253] width 523 height 38
click at [696, 258] on icon at bounding box center [701, 260] width 11 height 11
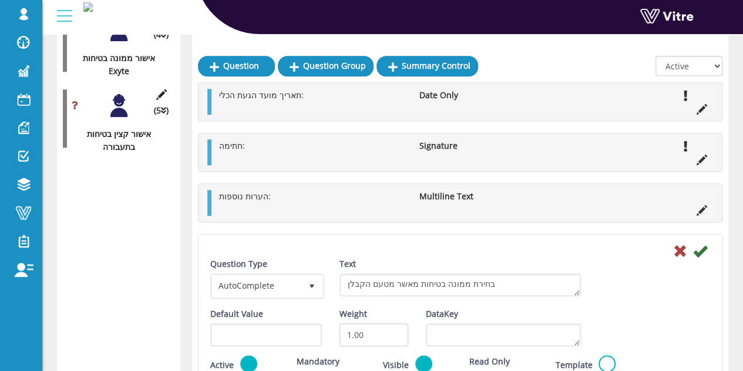
scroll to position [455, 0]
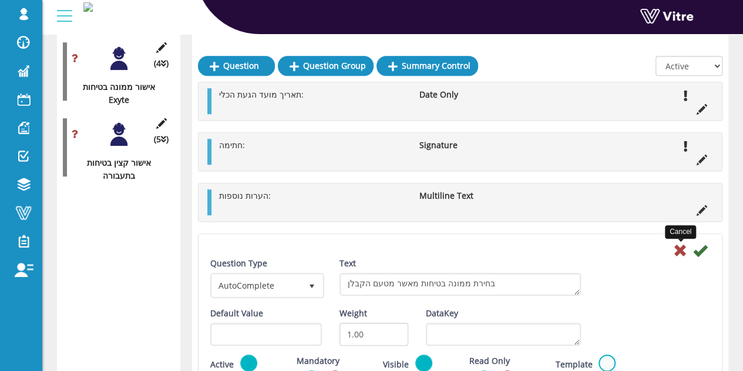
click at [674, 252] on icon at bounding box center [680, 250] width 14 height 14
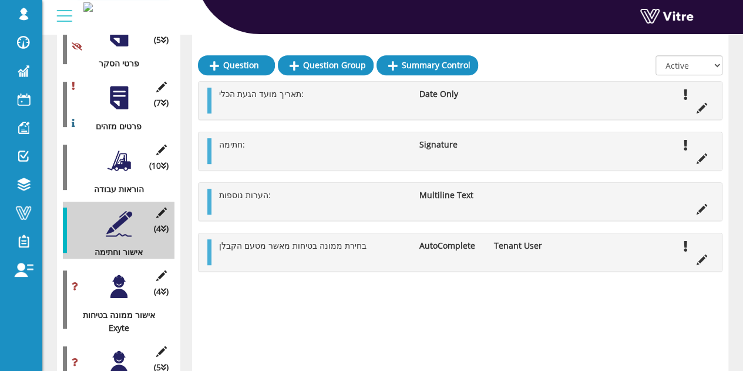
scroll to position [228, 0]
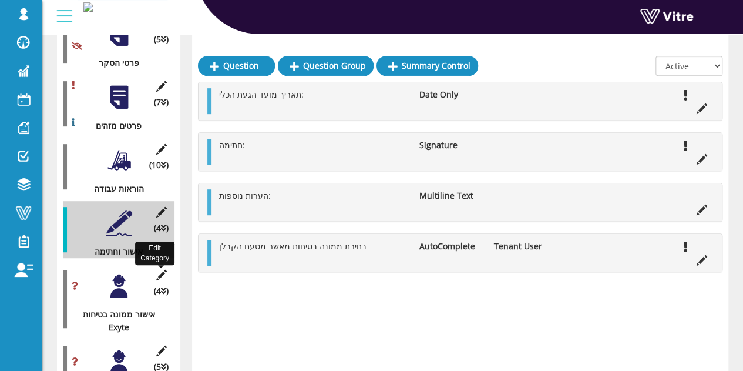
click at [160, 270] on icon at bounding box center [161, 275] width 15 height 11
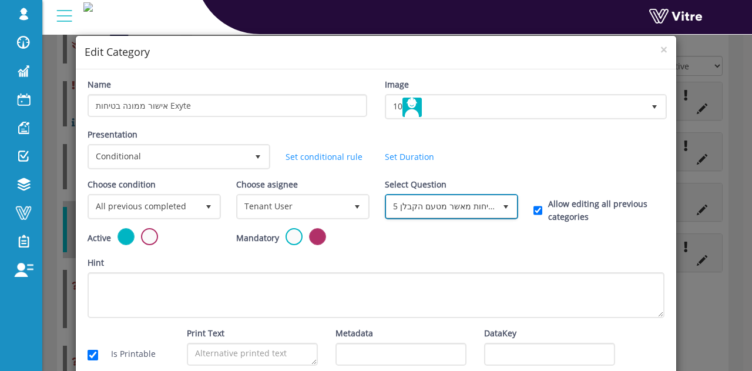
click at [495, 210] on span "select" at bounding box center [505, 206] width 21 height 21
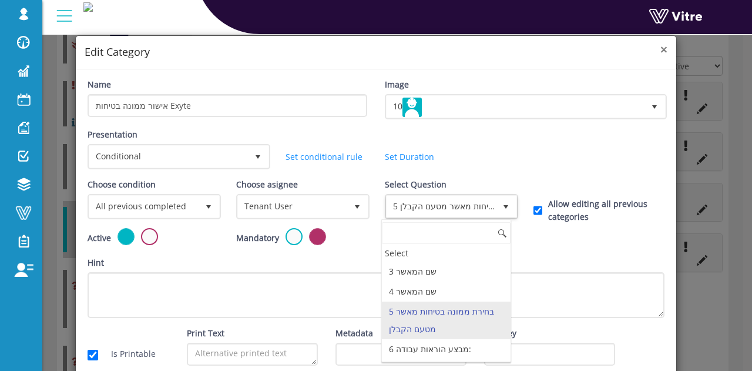
click at [660, 49] on span "×" at bounding box center [663, 49] width 7 height 16
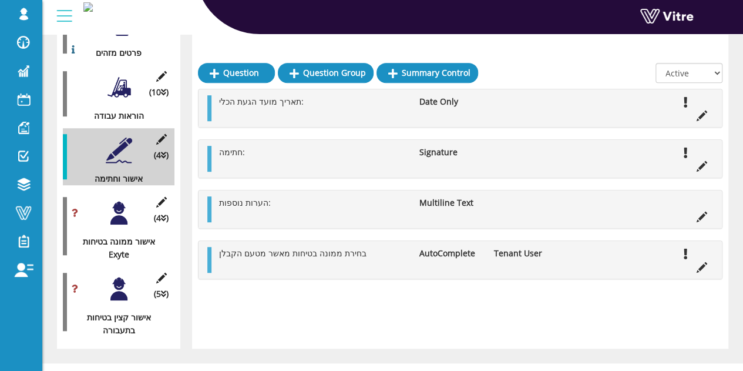
scroll to position [309, 0]
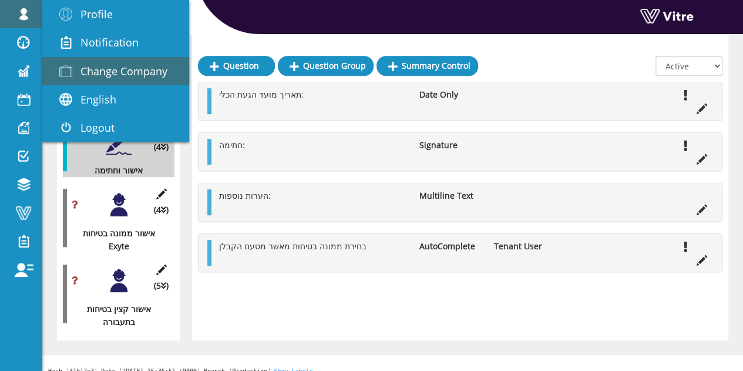
click at [89, 68] on span "Change Company" at bounding box center [123, 71] width 87 height 14
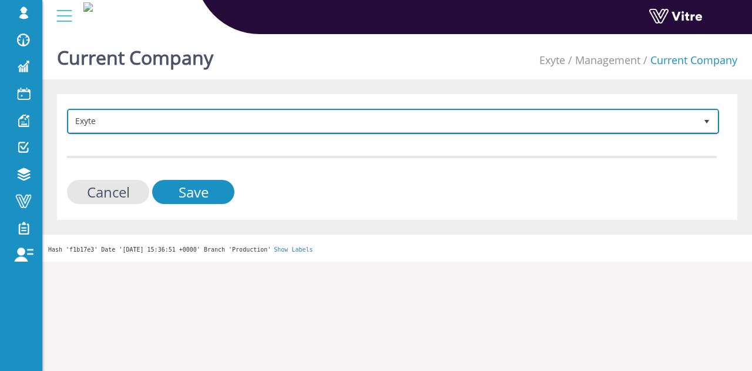
click at [154, 113] on span "Exyte" at bounding box center [382, 120] width 627 height 21
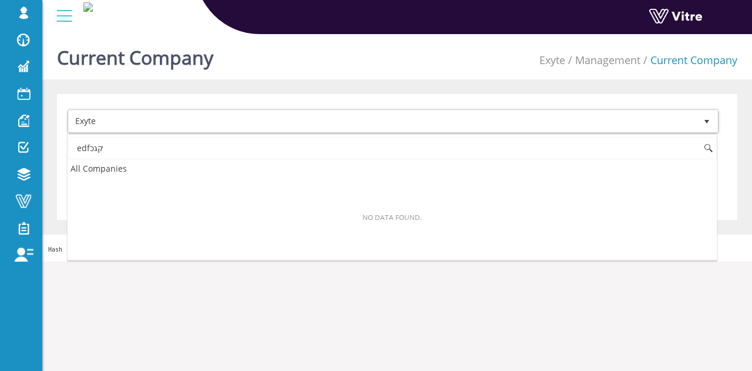
click at [117, 153] on input "edfקגכ" at bounding box center [392, 148] width 649 height 22
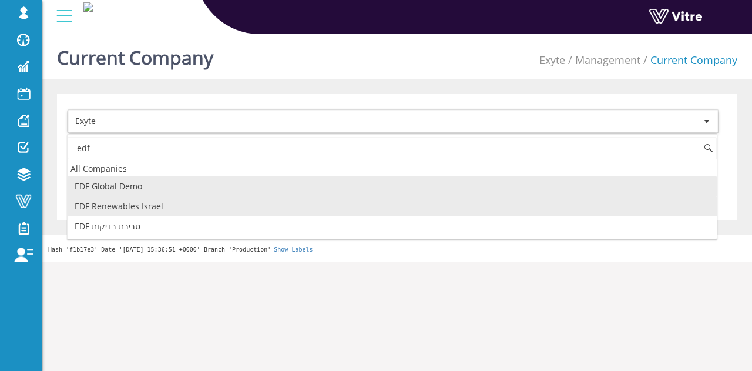
click at [130, 198] on li "EDF Renewables Israel" at bounding box center [392, 206] width 649 height 20
type input "edf"
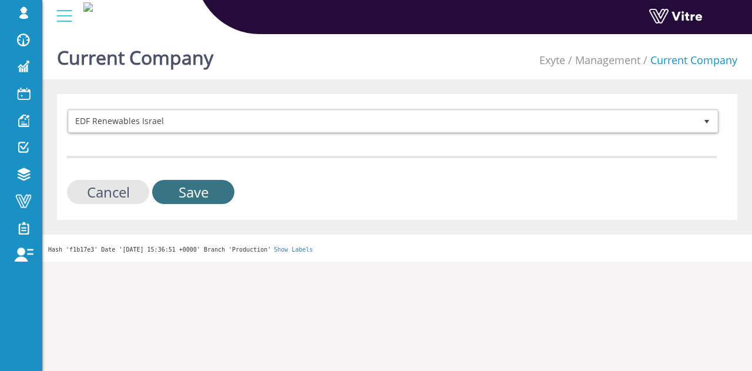
click at [211, 191] on input "Save" at bounding box center [193, 192] width 82 height 24
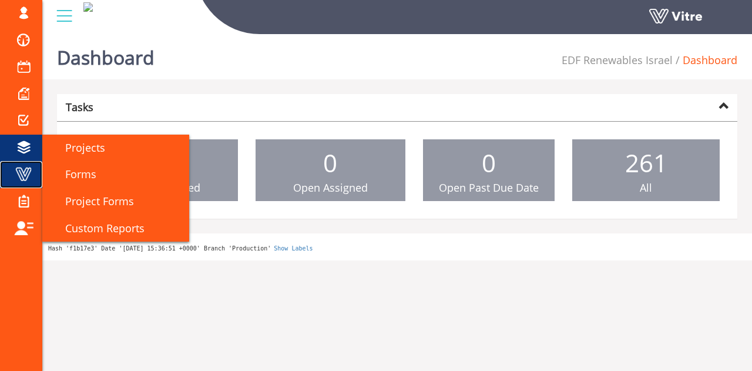
drag, startPoint x: 20, startPoint y: 177, endPoint x: 38, endPoint y: 160, distance: 24.9
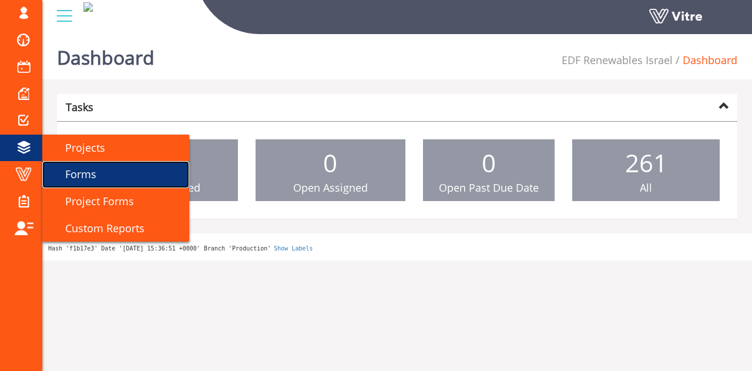
click at [97, 171] on link "Forms" at bounding box center [115, 174] width 147 height 27
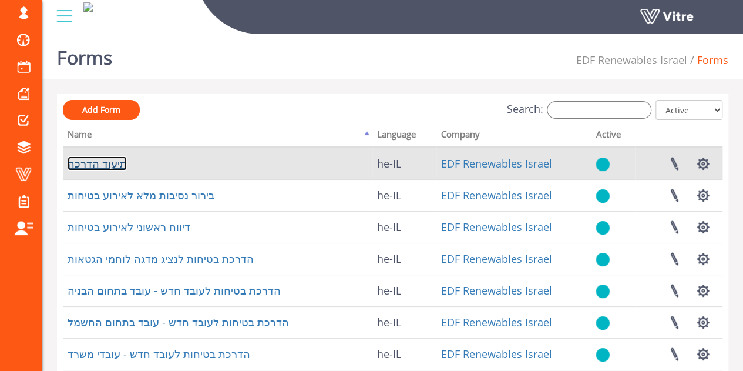
click at [110, 164] on link "תיעוד הדרכה" at bounding box center [97, 163] width 59 height 14
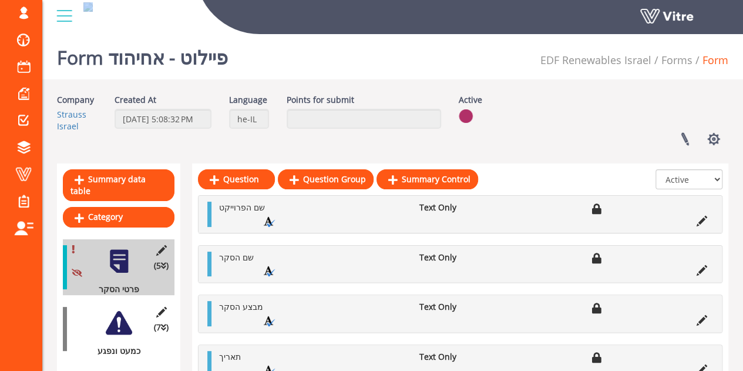
drag, startPoint x: 221, startPoint y: 47, endPoint x: 86, endPoint y: 41, distance: 135.2
click at [86, 35] on div "[EMAIL_ADDRESS][DOMAIN_NAME] Profile Notification Change Company English Englis…" at bounding box center [392, 17] width 701 height 35
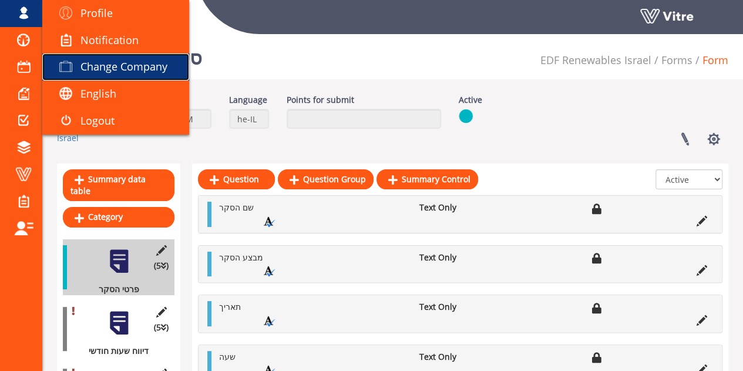
click at [162, 72] on span "Change Company" at bounding box center [123, 66] width 87 height 14
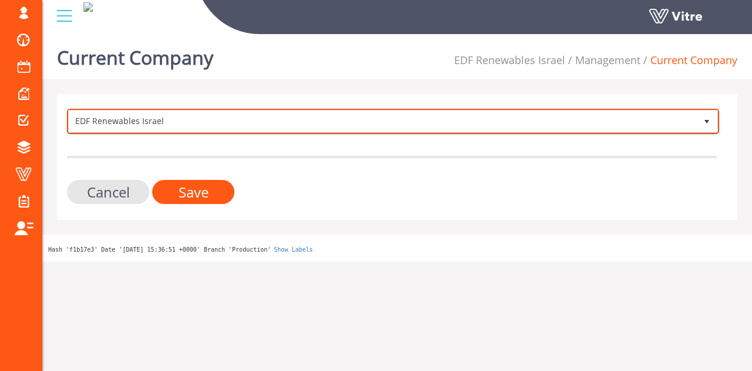
click at [267, 127] on span "EDF Renewables Israel" at bounding box center [382, 120] width 627 height 21
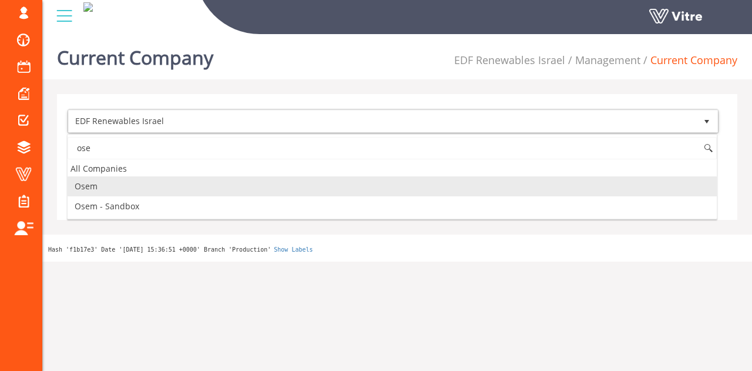
click at [145, 184] on li "Osem" at bounding box center [392, 186] width 649 height 20
type input "ose"
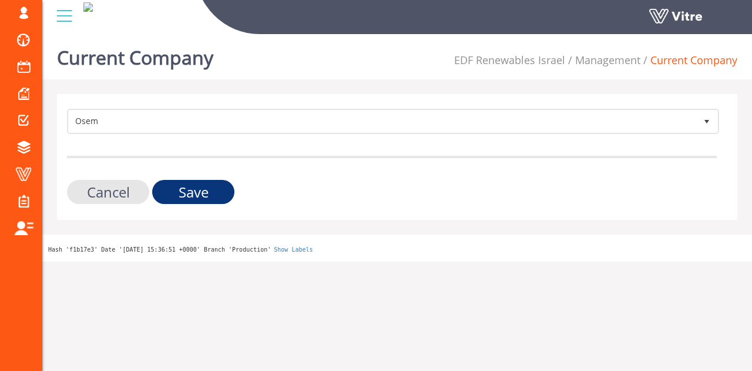
click at [202, 183] on input "Save" at bounding box center [193, 192] width 82 height 24
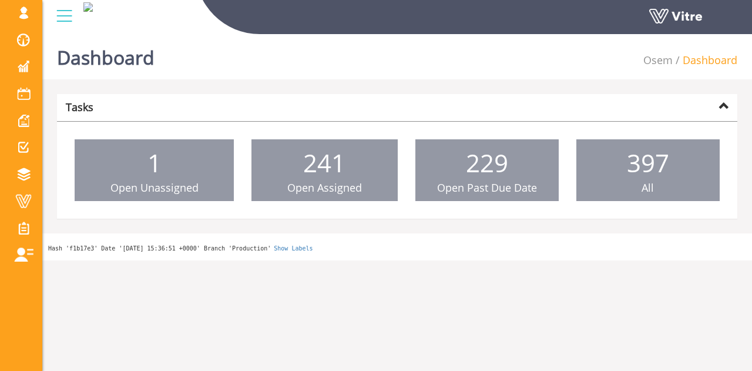
drag, startPoint x: 109, startPoint y: 76, endPoint x: 256, endPoint y: 15, distance: 159.3
click at [0, 0] on link "Change Company" at bounding box center [0, 0] width 0 height 0
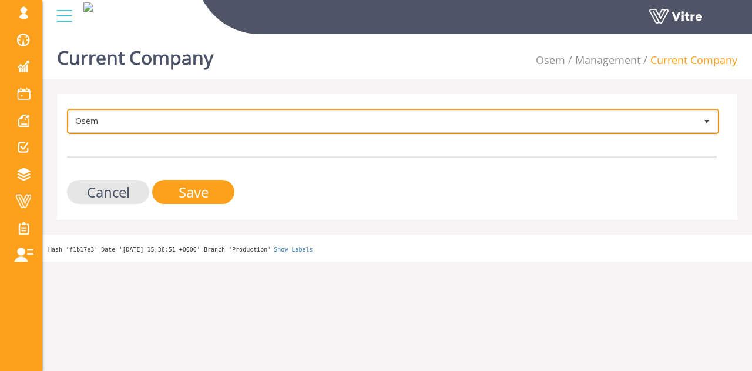
click at [120, 112] on span "Osem" at bounding box center [382, 120] width 627 height 21
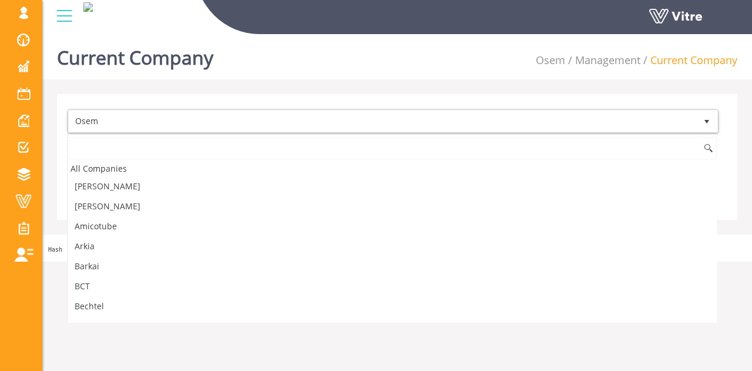
scroll to position [952, 0]
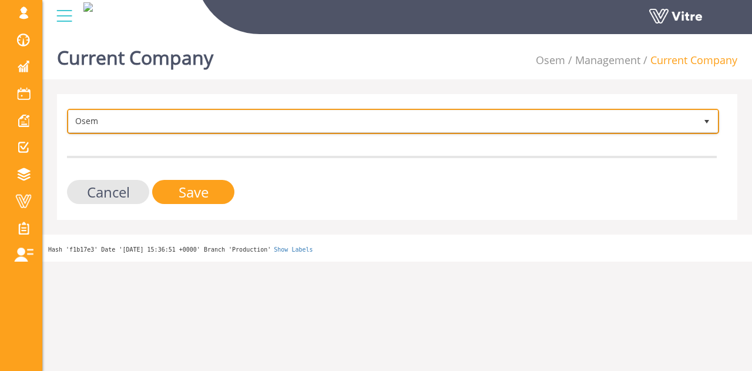
click at [104, 124] on span "Osem" at bounding box center [382, 120] width 627 height 21
click at [102, 132] on span "Osem 402" at bounding box center [393, 121] width 652 height 25
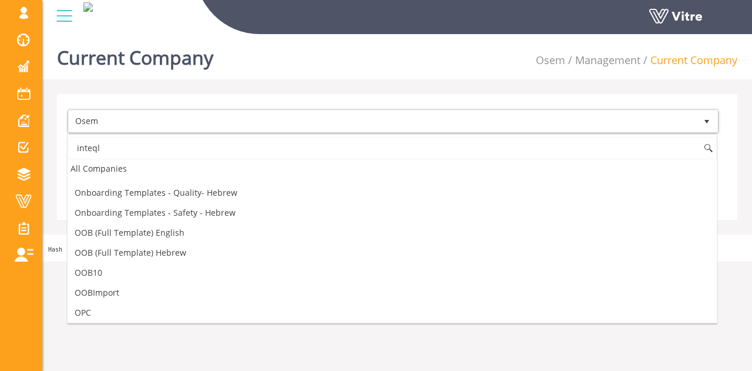
scroll to position [0, 0]
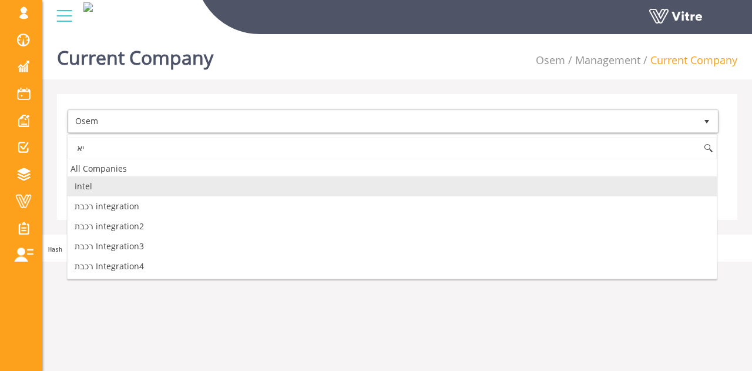
type input "י"
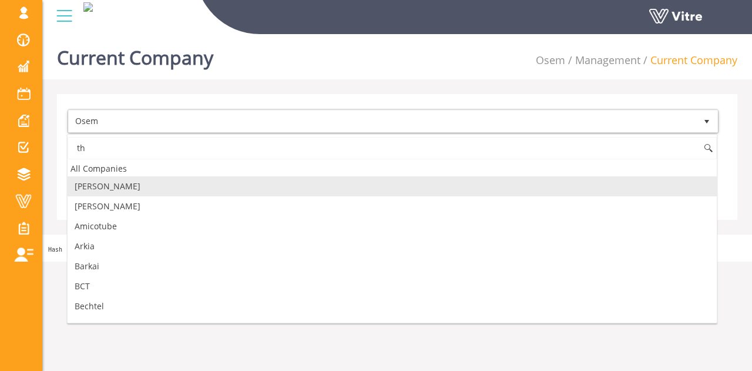
type input "t"
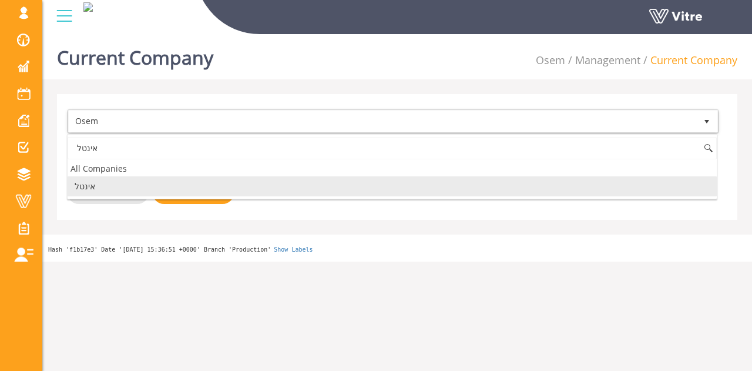
click at [108, 179] on li "אינטל" at bounding box center [392, 186] width 649 height 20
type input "אינטל"
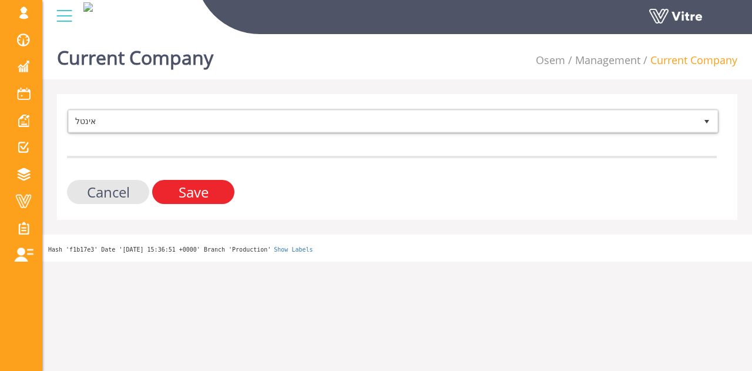
click at [180, 188] on input "Save" at bounding box center [193, 192] width 82 height 24
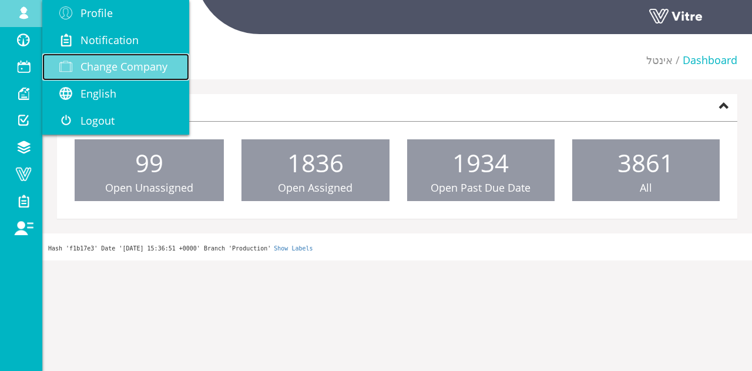
click at [120, 56] on link "Change Company" at bounding box center [115, 66] width 147 height 27
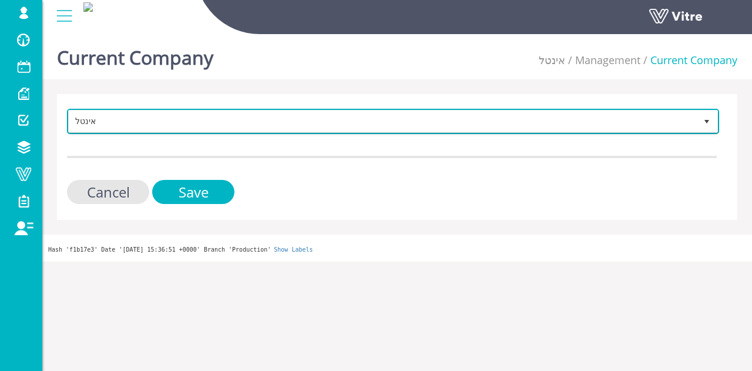
click at [198, 113] on span "אינטל" at bounding box center [382, 120] width 627 height 21
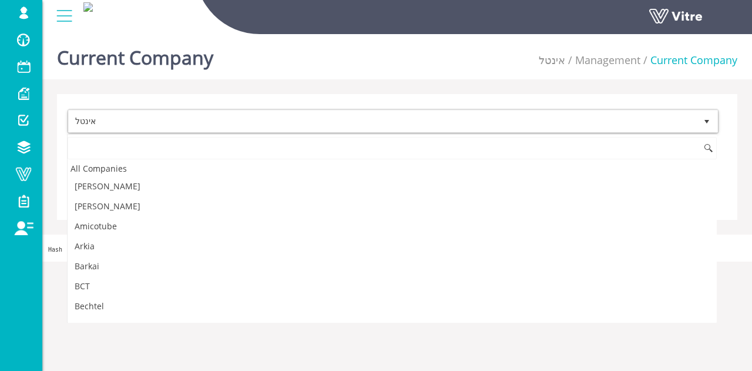
scroll to position [1696, 0]
type input "ק"
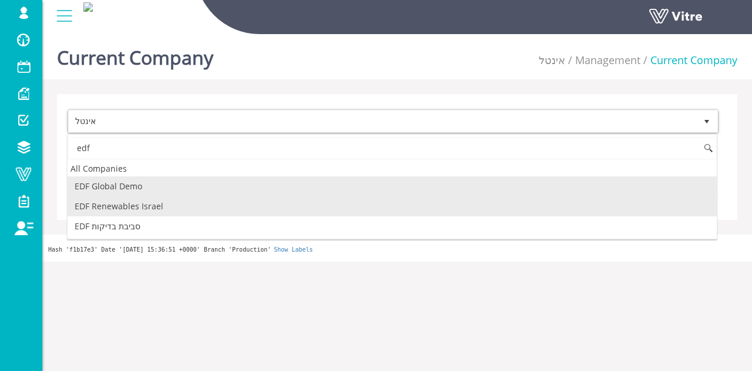
click at [222, 210] on li "EDF Renewables Israel" at bounding box center [392, 206] width 649 height 20
type input "edf"
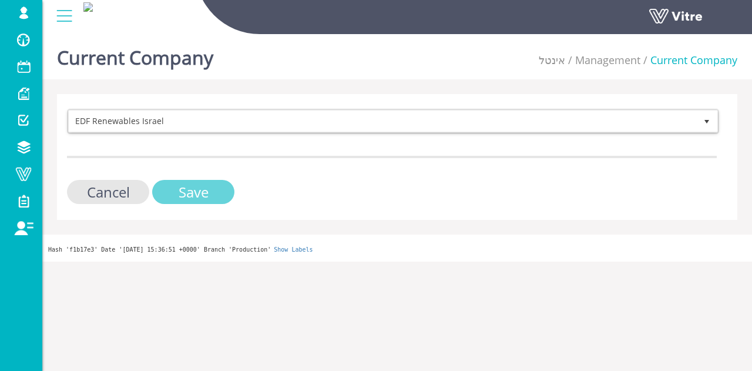
click at [228, 200] on input "Save" at bounding box center [193, 192] width 82 height 24
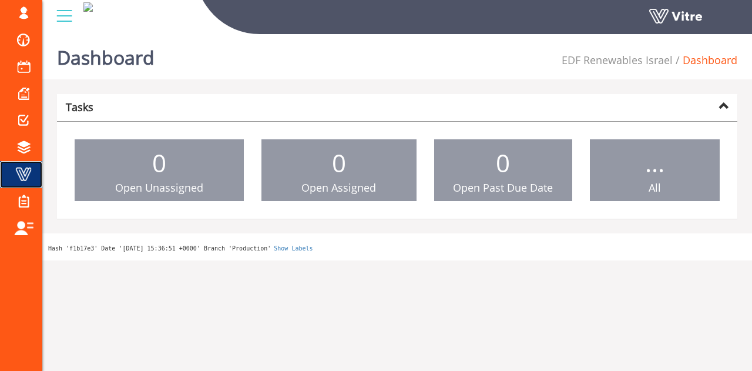
drag, startPoint x: 0, startPoint y: 0, endPoint x: 38, endPoint y: 184, distance: 188.2
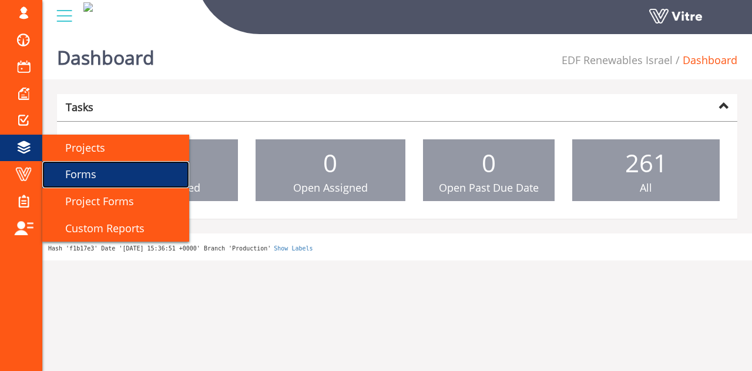
click at [113, 163] on link "Forms" at bounding box center [115, 174] width 147 height 27
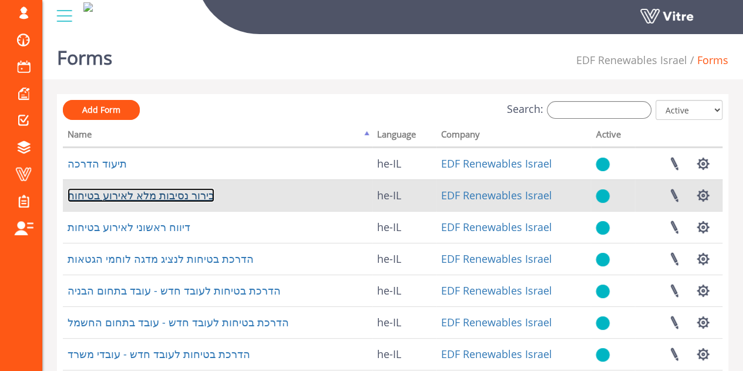
click at [196, 198] on link "בירור נסיבות מלא לאירוע בטיחות" at bounding box center [141, 195] width 147 height 14
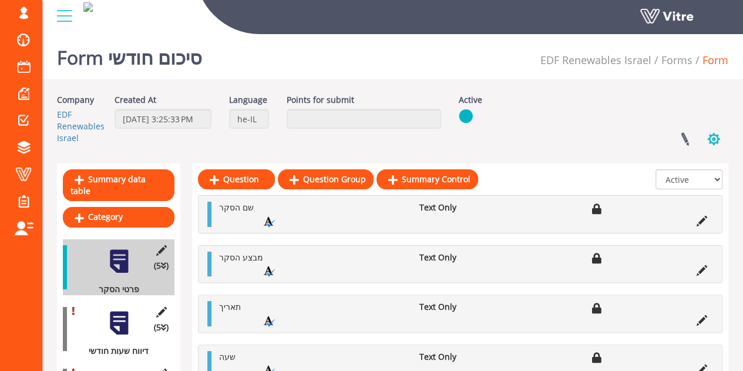
click at [705, 136] on button "button" at bounding box center [713, 138] width 29 height 31
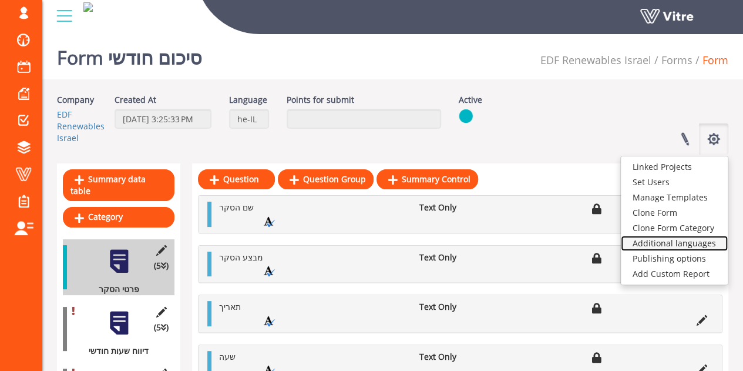
click at [690, 237] on link "Additional languages" at bounding box center [674, 242] width 107 height 15
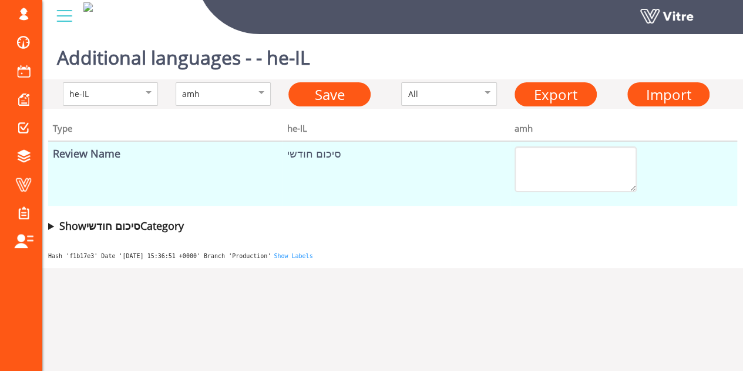
click at [51, 225] on summary "Show סיכום חודשי Category" at bounding box center [392, 225] width 689 height 16
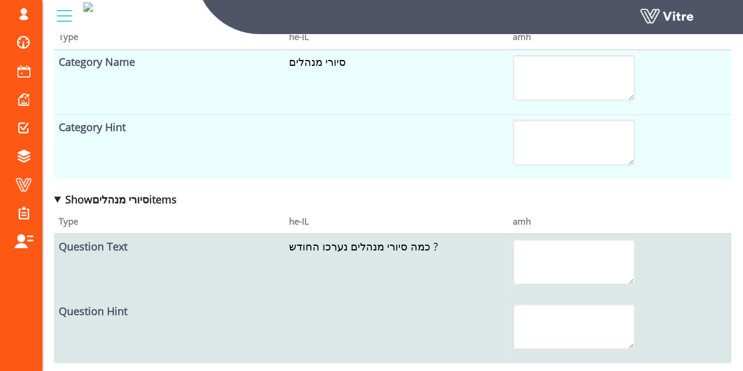
scroll to position [941, 0]
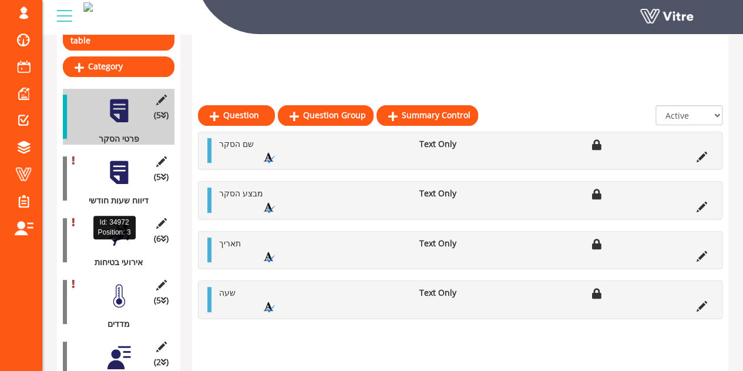
scroll to position [211, 0]
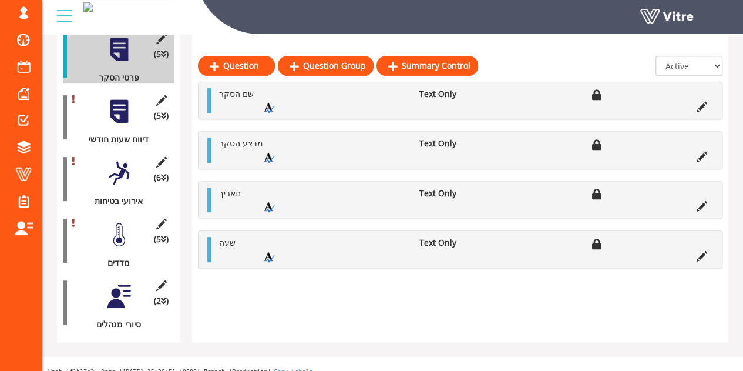
click at [116, 291] on div at bounding box center [119, 296] width 26 height 26
